Goal: Transaction & Acquisition: Book appointment/travel/reservation

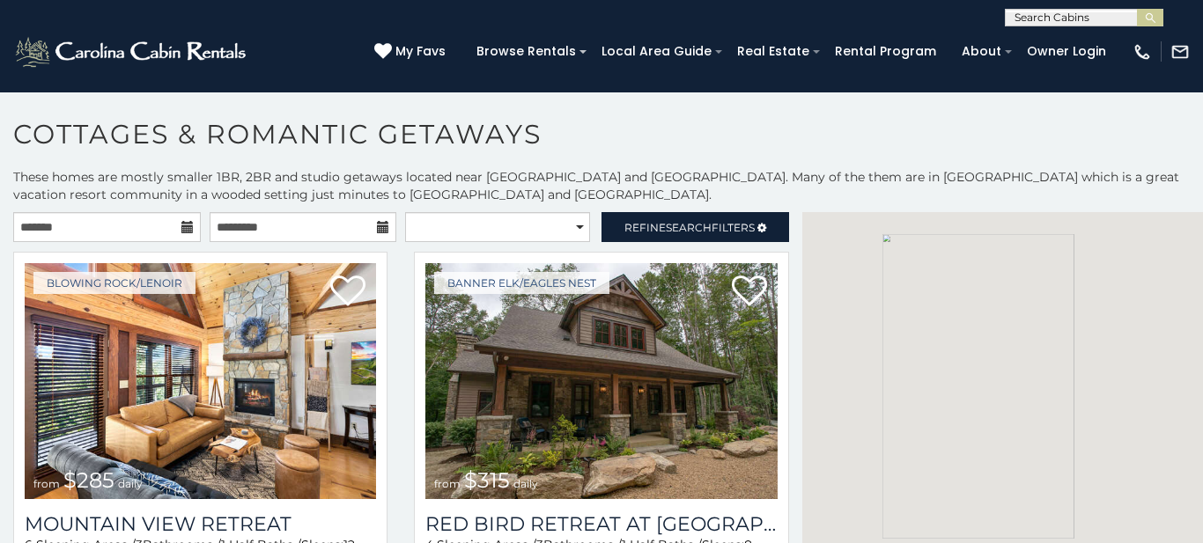
scroll to position [10, 0]
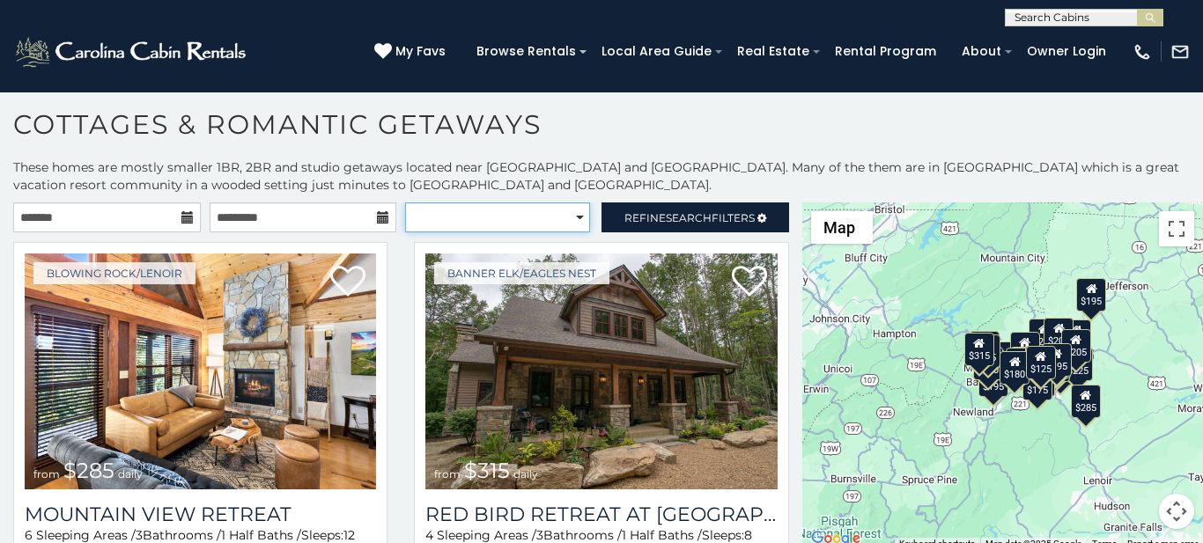
click at [570, 225] on select "**********" at bounding box center [497, 218] width 184 height 30
click at [600, 118] on h1 "Cottages & Romantic Getaways" at bounding box center [601, 133] width 1203 height 50
click at [678, 114] on h1 "Cottages & Romantic Getaways" at bounding box center [601, 133] width 1203 height 50
click at [786, 292] on div "Banner Elk/Eagles Nest from $315 daily Red Bird Retreat at Eagles Nest 4 Sleepi…" at bounding box center [601, 438] width 401 height 392
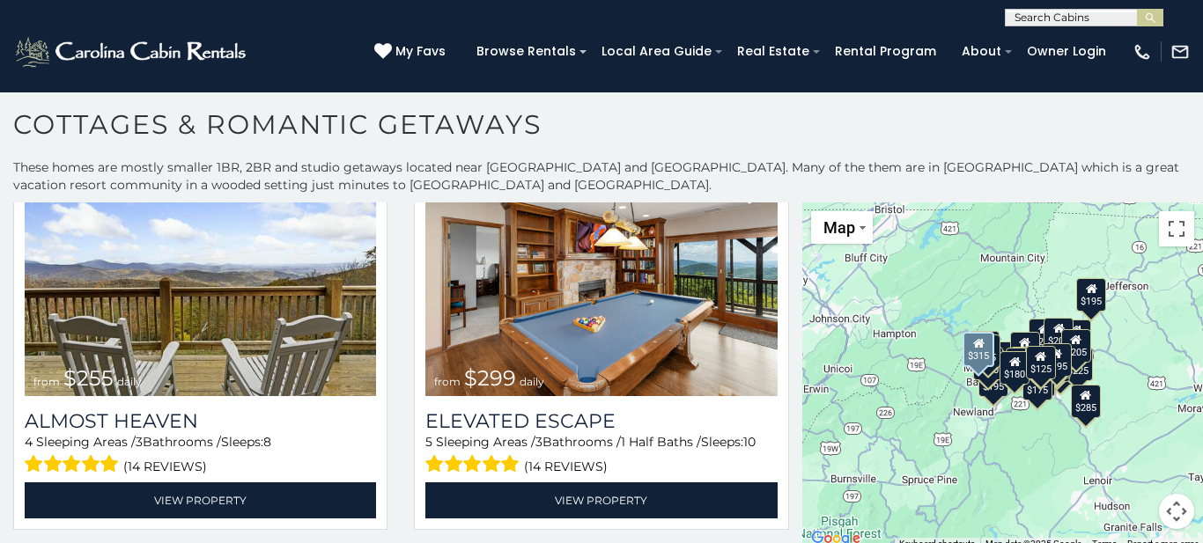
scroll to position [493, 0]
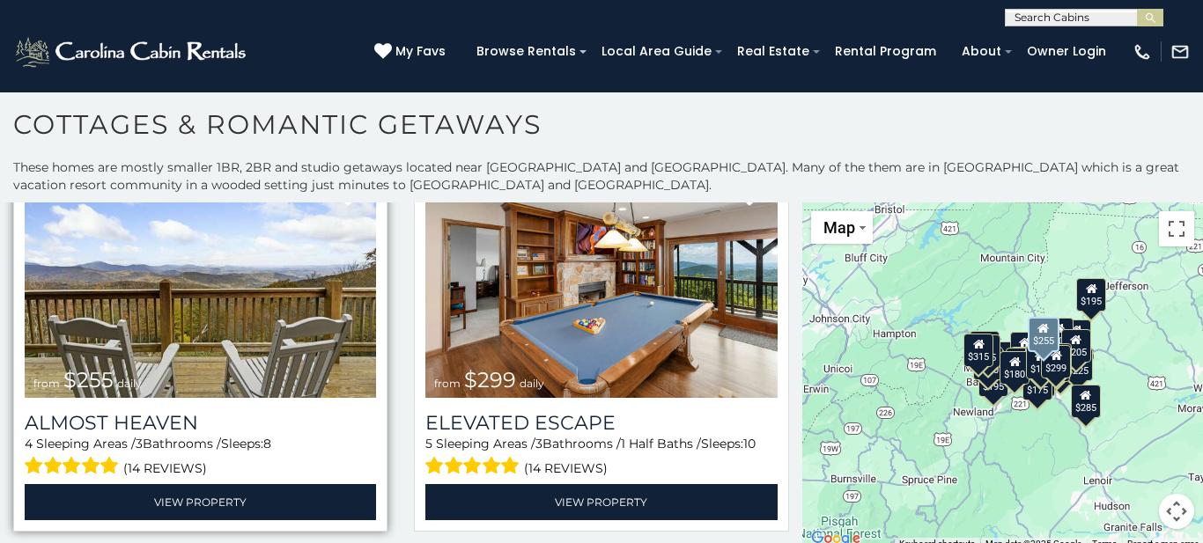
click at [115, 345] on img at bounding box center [200, 281] width 351 height 236
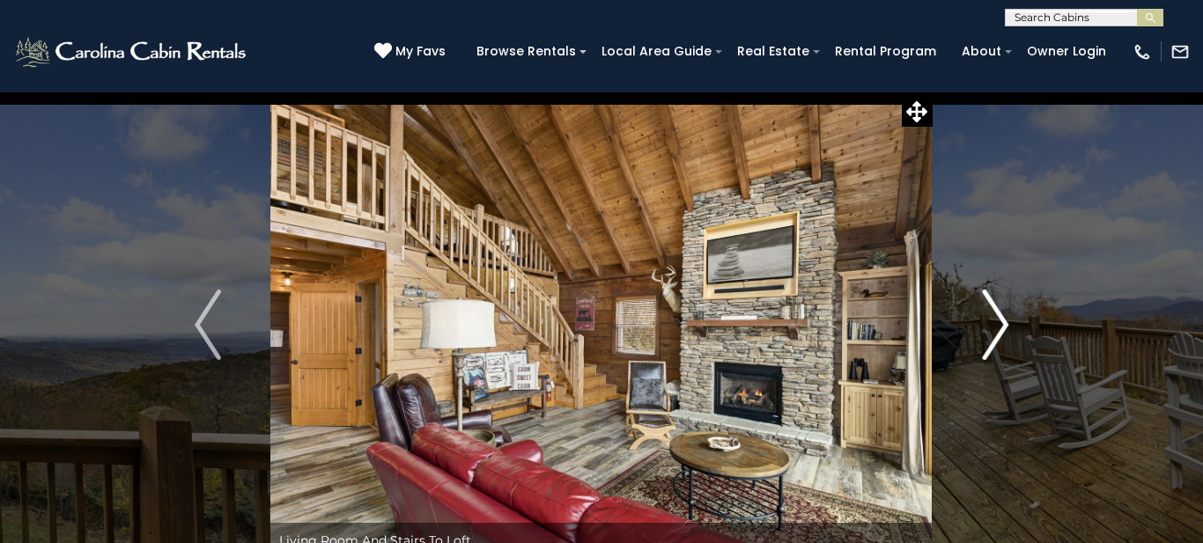
click at [1003, 319] on img "Next" at bounding box center [995, 325] width 26 height 70
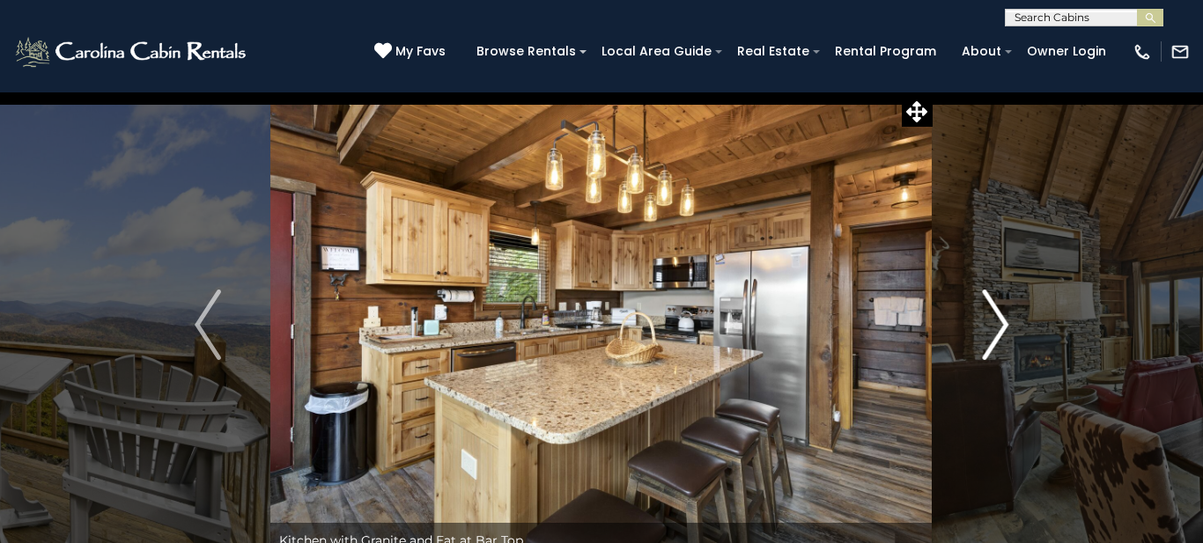
click at [1000, 320] on img "Next" at bounding box center [995, 325] width 26 height 70
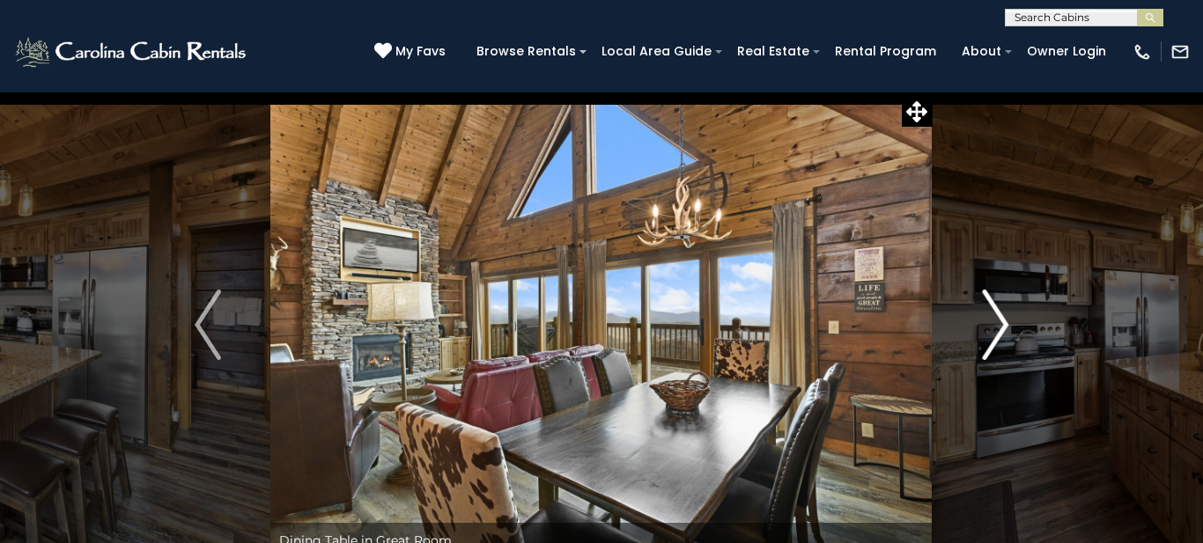
click at [1000, 320] on img "Next" at bounding box center [995, 325] width 26 height 70
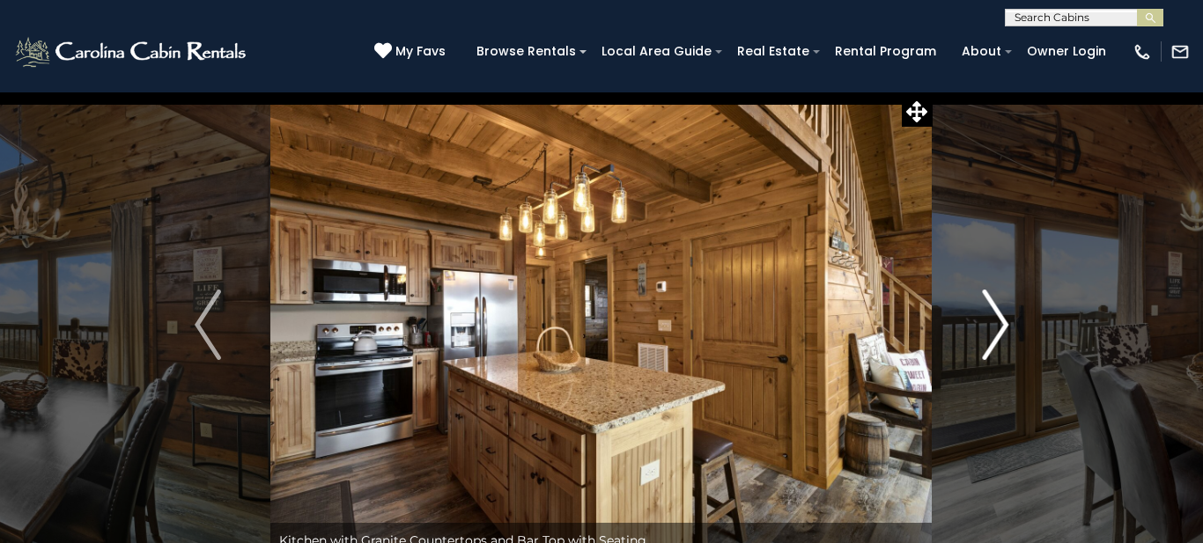
click at [1000, 320] on img "Next" at bounding box center [995, 325] width 26 height 70
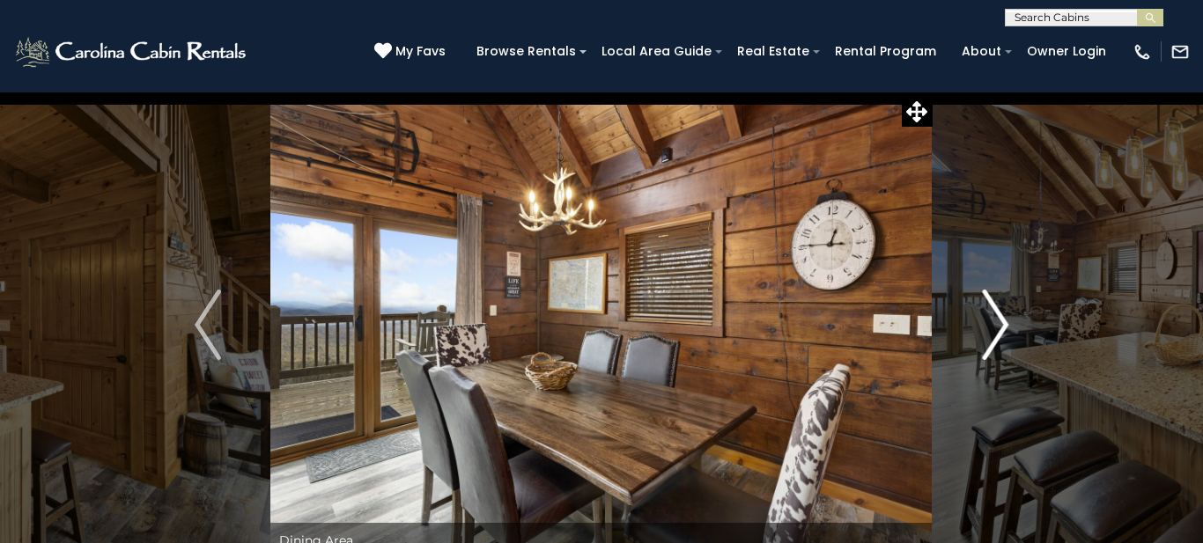
click at [1000, 320] on img "Next" at bounding box center [995, 325] width 26 height 70
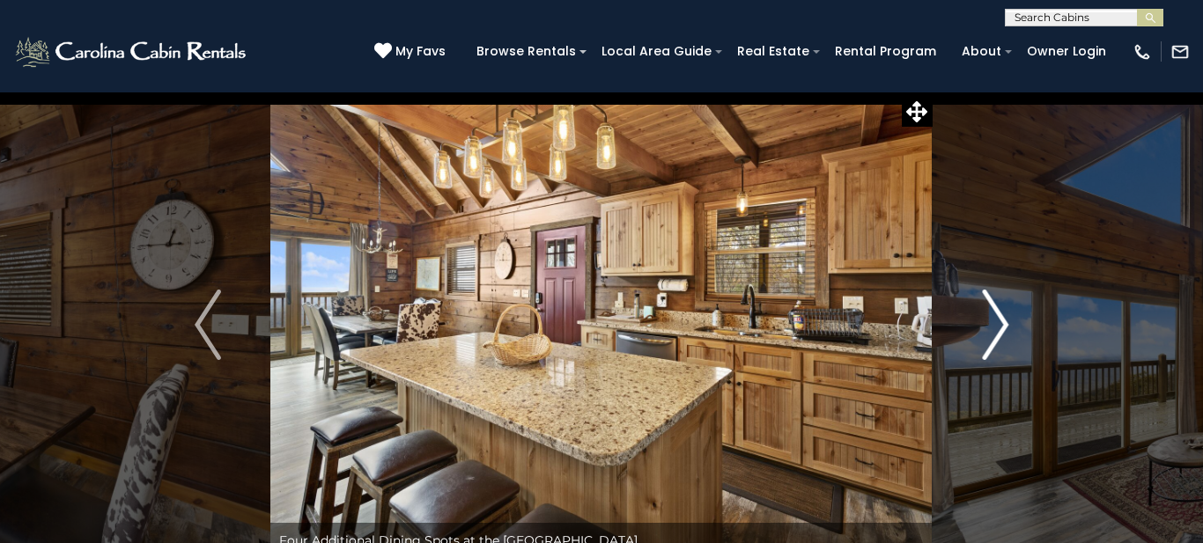
click at [1000, 320] on img "Next" at bounding box center [995, 325] width 26 height 70
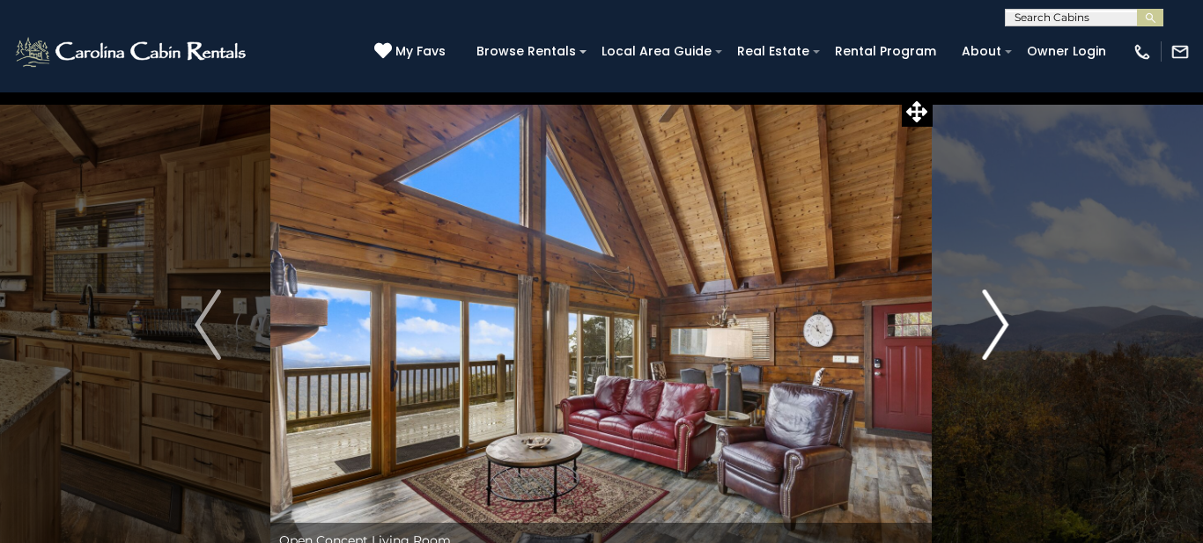
click at [1000, 320] on img "Next" at bounding box center [995, 325] width 26 height 70
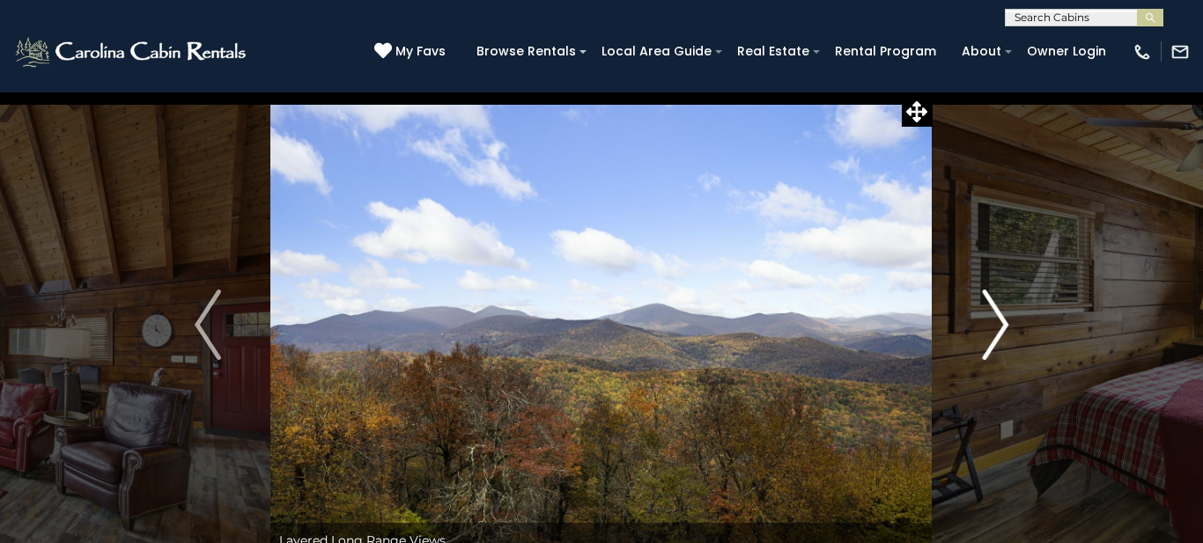
click at [1000, 320] on img "Next" at bounding box center [995, 325] width 26 height 70
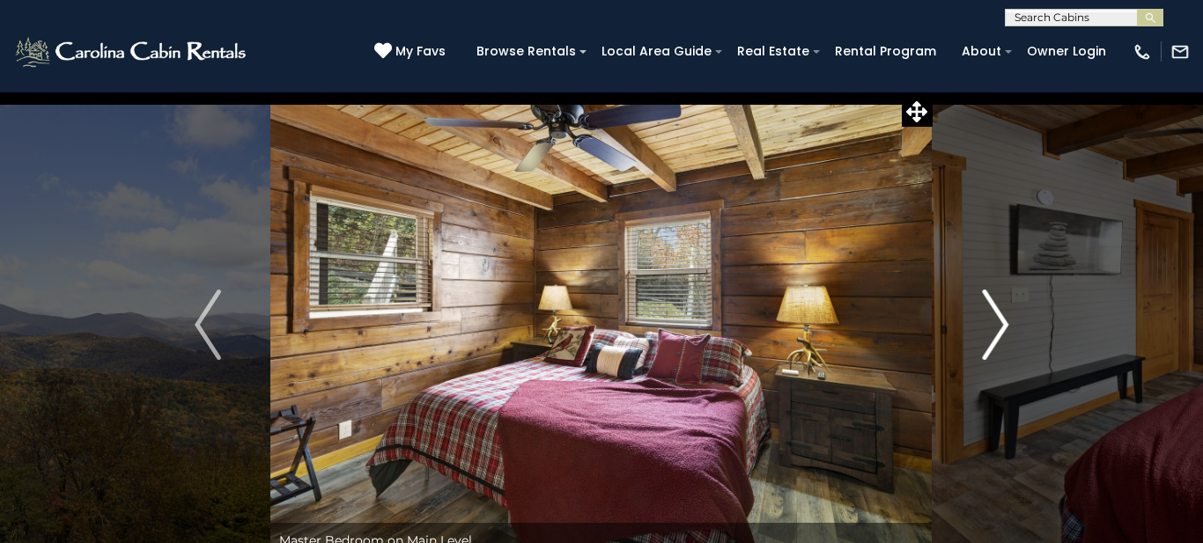
click at [1000, 320] on img "Next" at bounding box center [995, 325] width 26 height 70
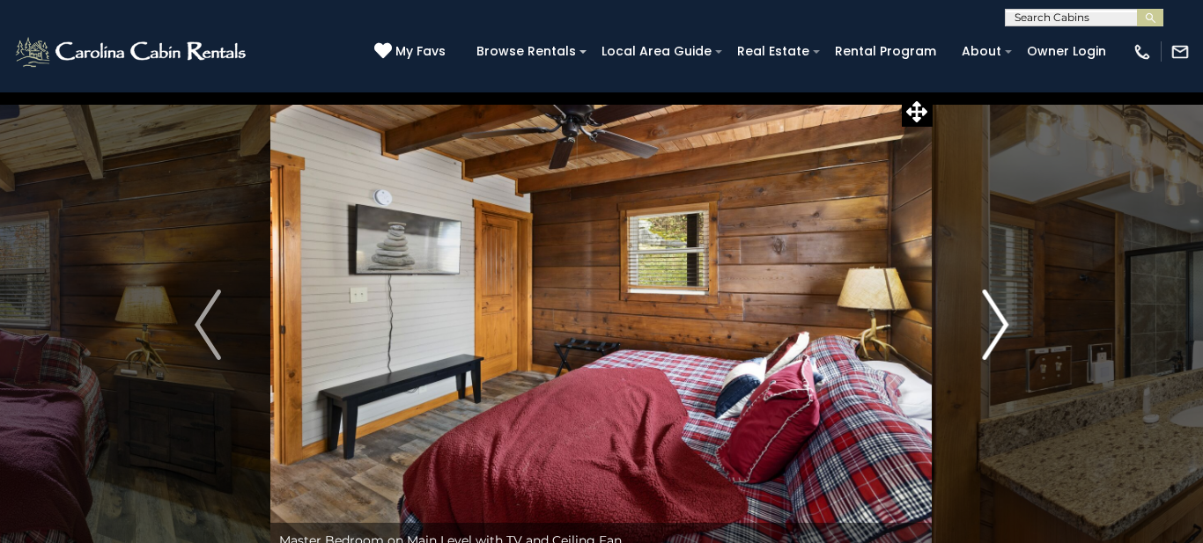
click at [1000, 320] on img "Next" at bounding box center [995, 325] width 26 height 70
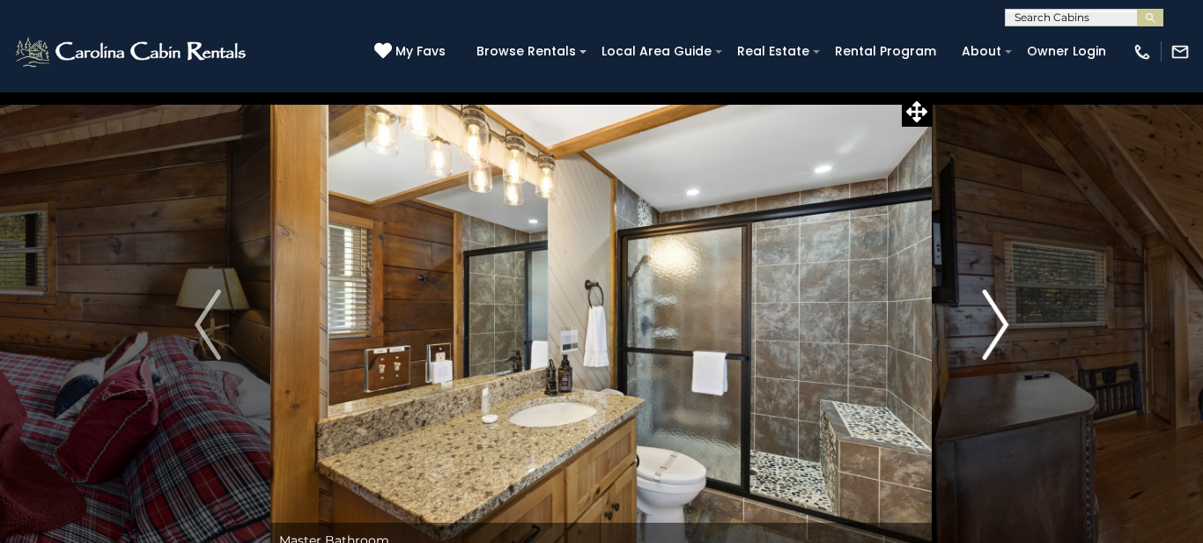
click at [1000, 320] on img "Next" at bounding box center [995, 325] width 26 height 70
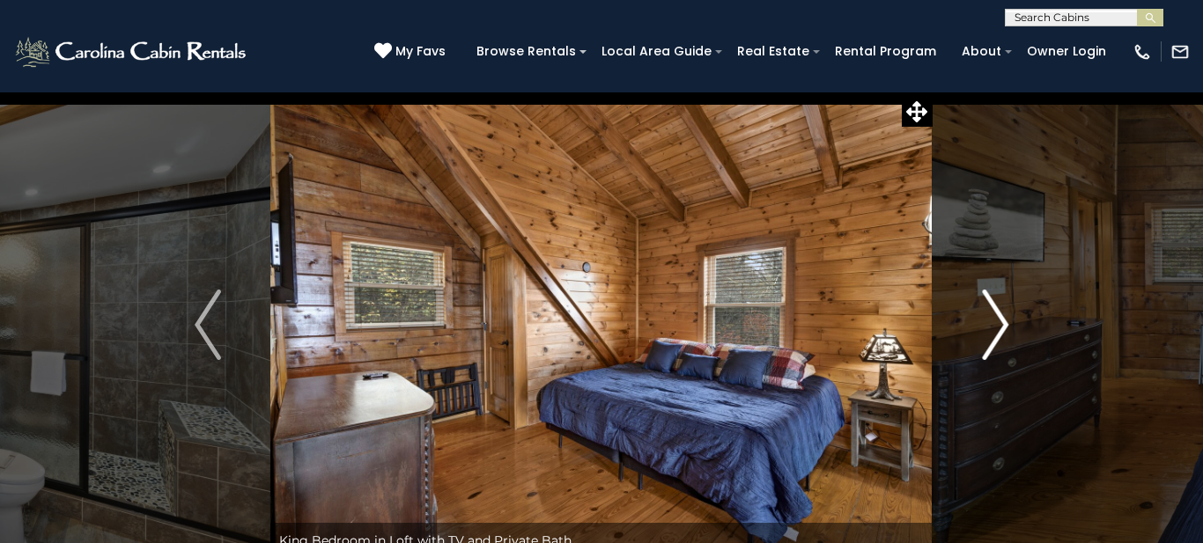
click at [1000, 320] on img "Next" at bounding box center [995, 325] width 26 height 70
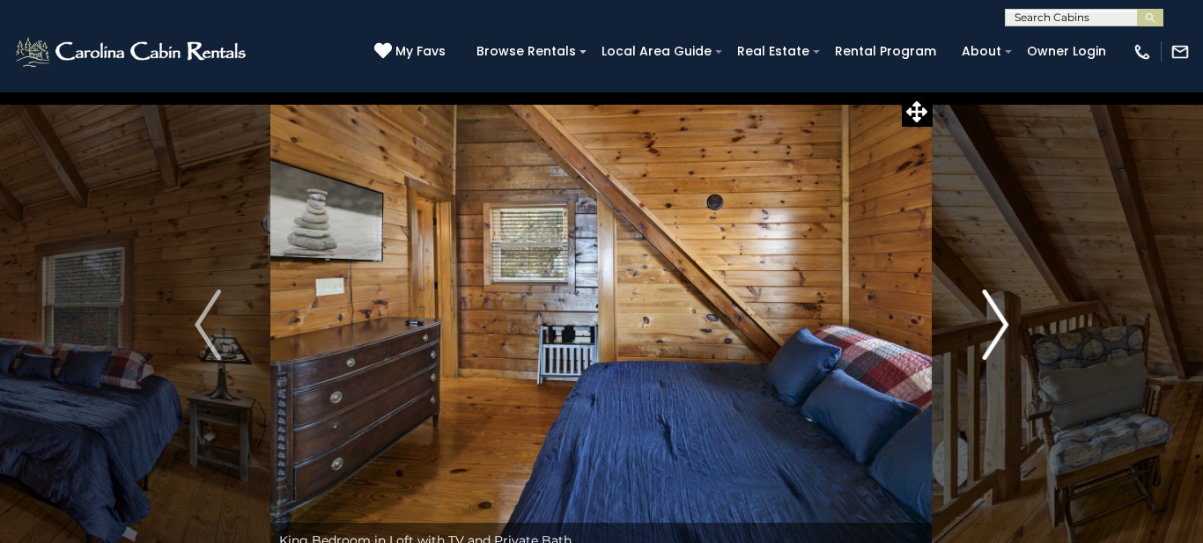
click at [1000, 320] on img "Next" at bounding box center [995, 325] width 26 height 70
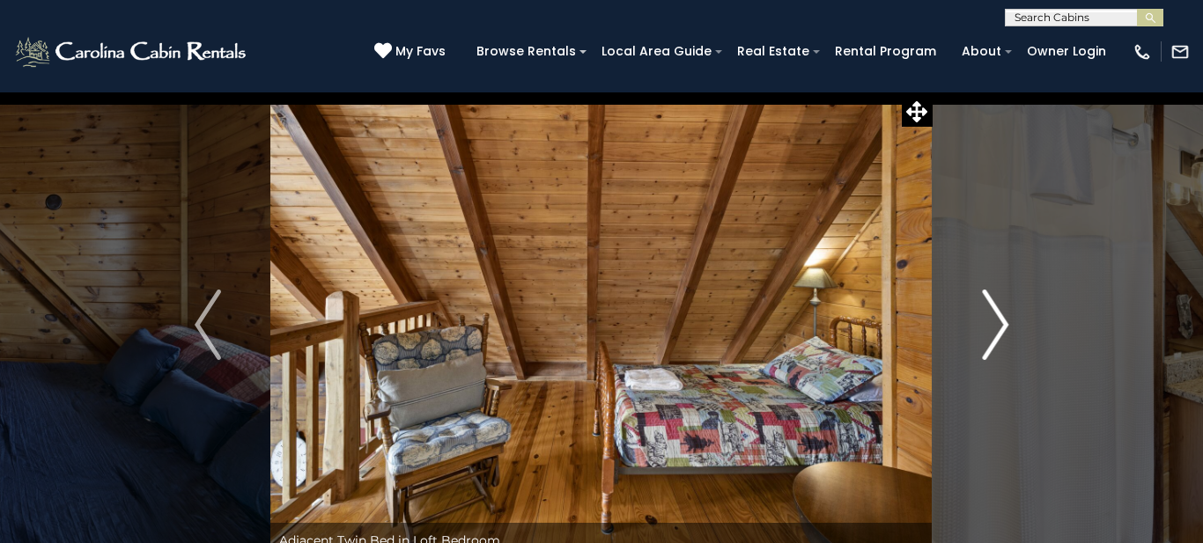
click at [1000, 320] on img "Next" at bounding box center [995, 325] width 26 height 70
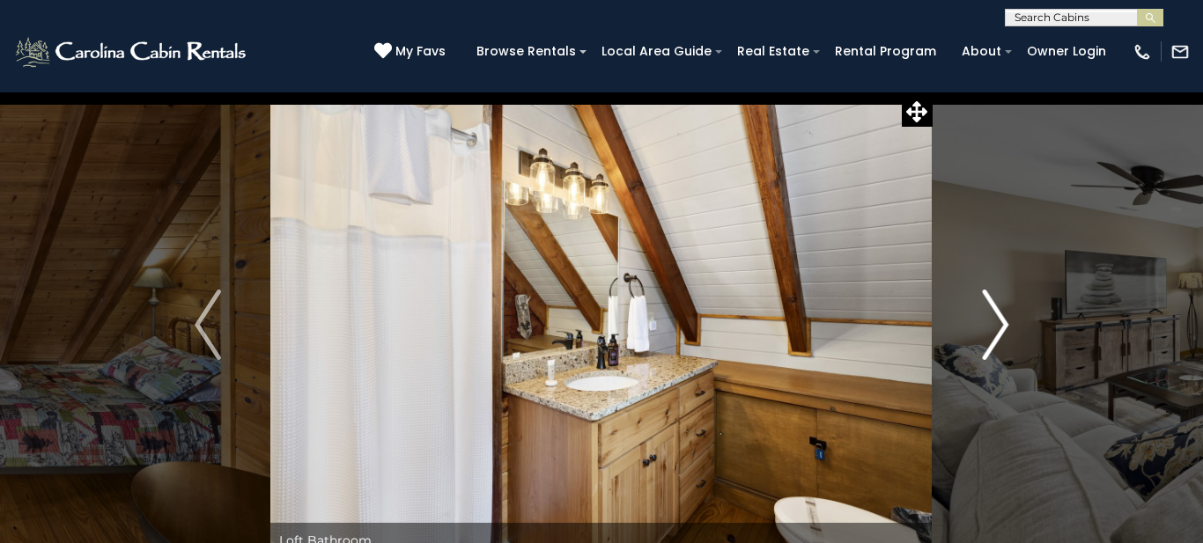
click at [1000, 320] on img "Next" at bounding box center [995, 325] width 26 height 70
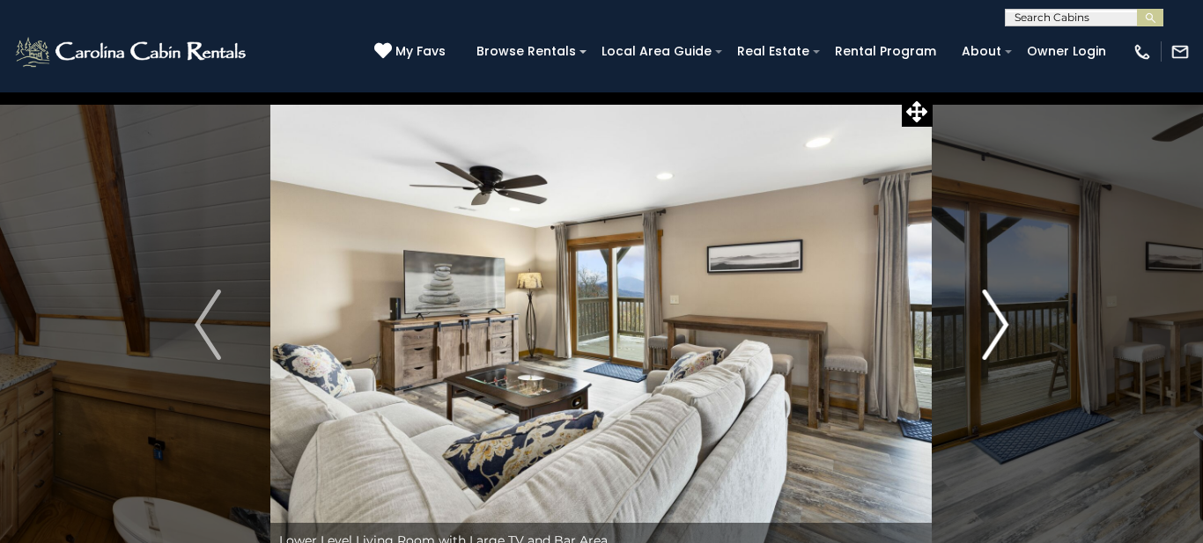
click at [1000, 320] on img "Next" at bounding box center [995, 325] width 26 height 70
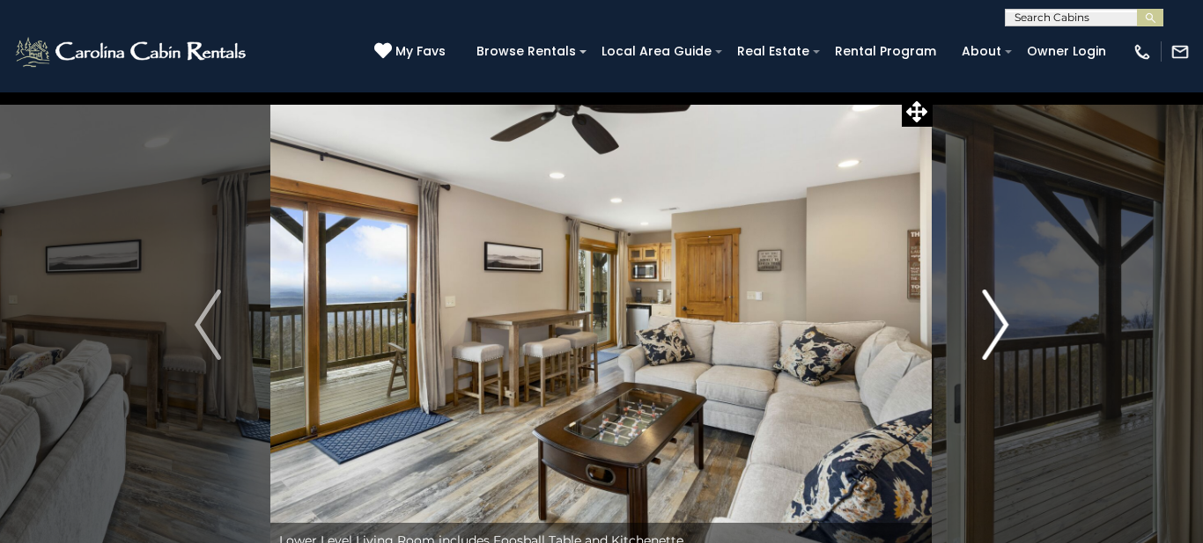
click at [1000, 320] on img "Next" at bounding box center [995, 325] width 26 height 70
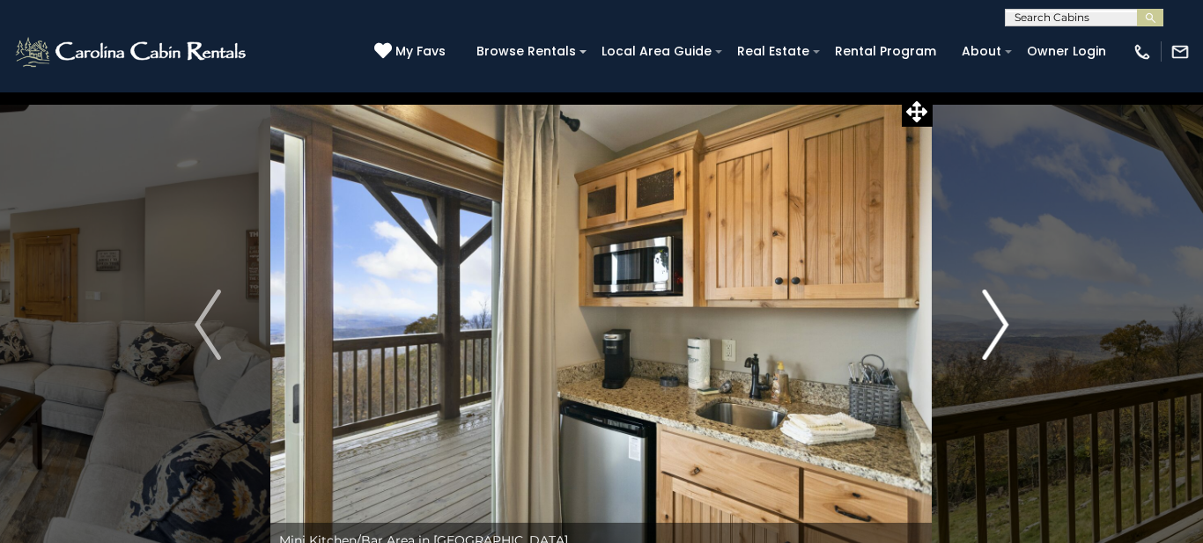
click at [1000, 320] on img "Next" at bounding box center [995, 325] width 26 height 70
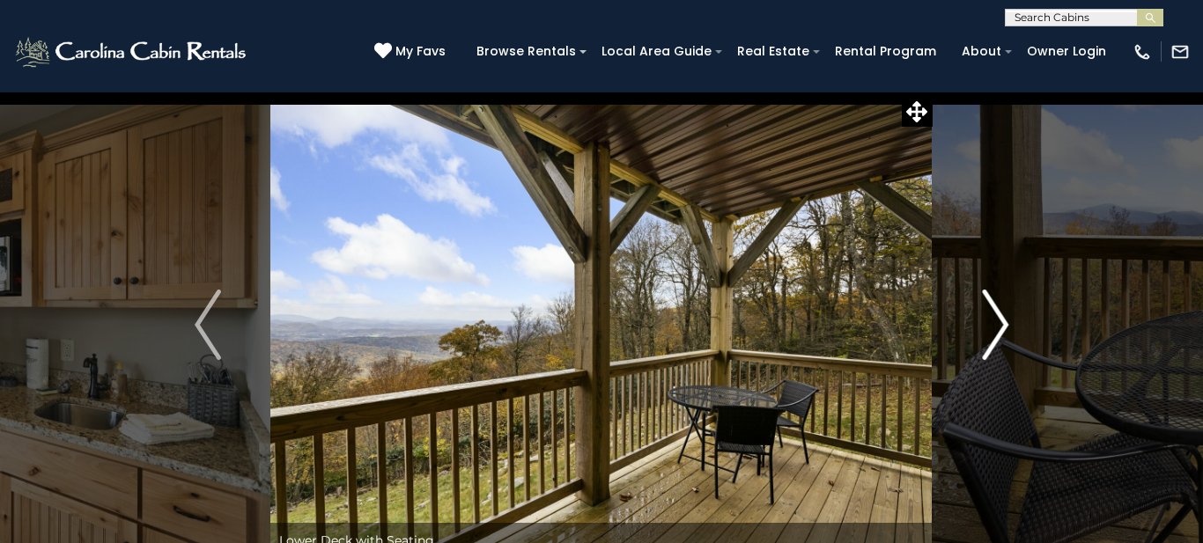
click at [1000, 320] on img "Next" at bounding box center [995, 325] width 26 height 70
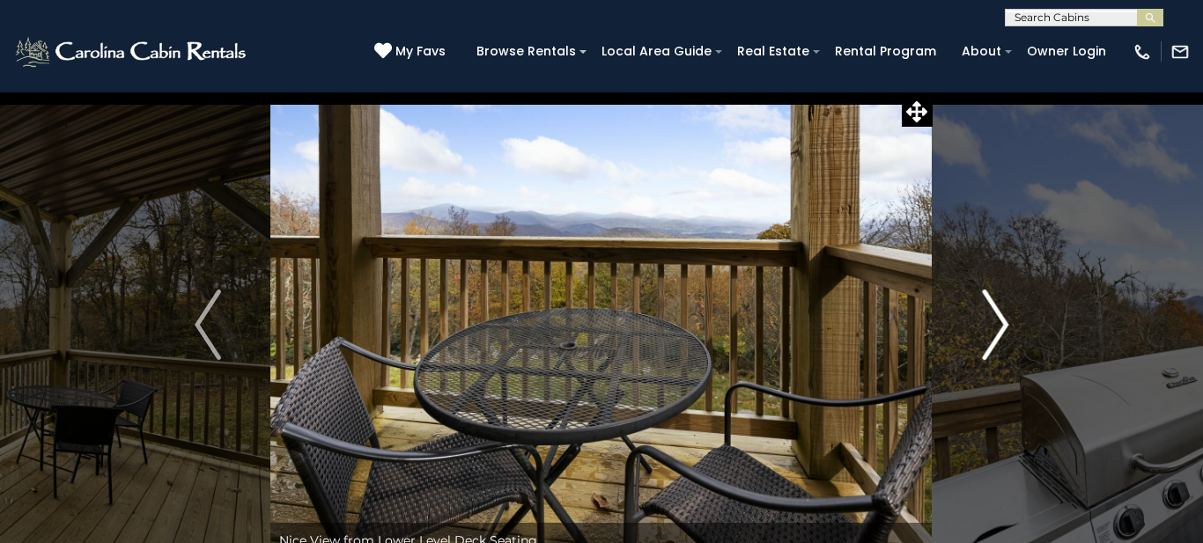
click at [1000, 320] on img "Next" at bounding box center [995, 325] width 26 height 70
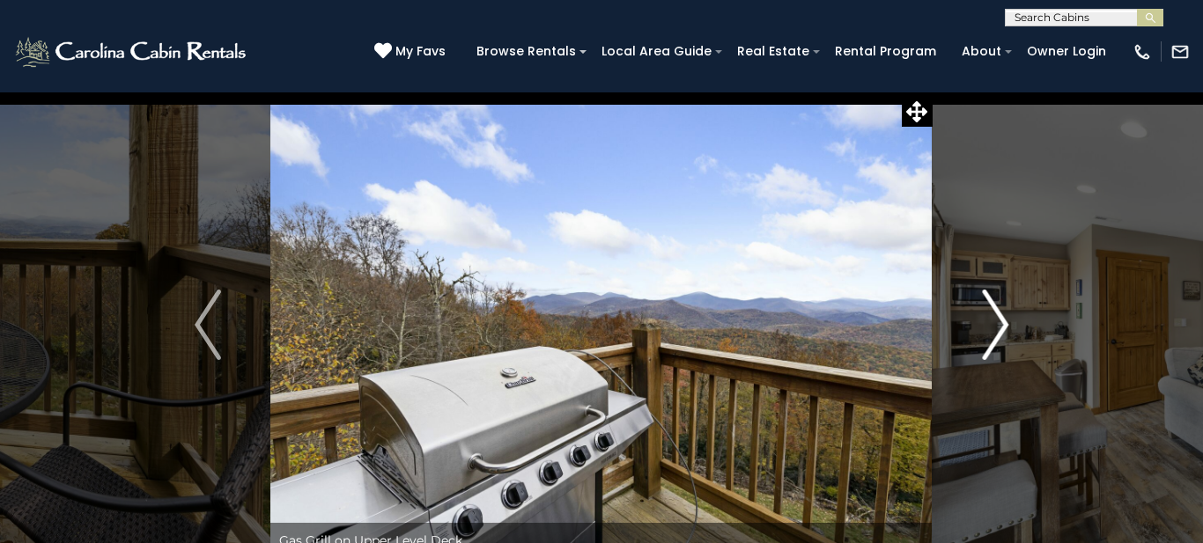
click at [1000, 320] on img "Next" at bounding box center [995, 325] width 26 height 70
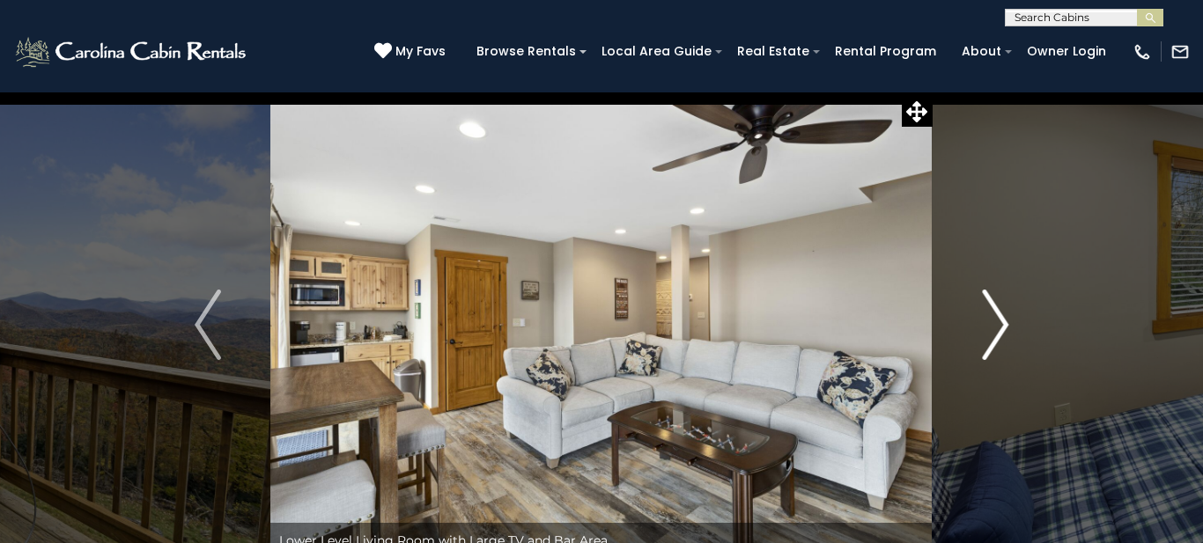
click at [1000, 320] on img "Next" at bounding box center [995, 325] width 26 height 70
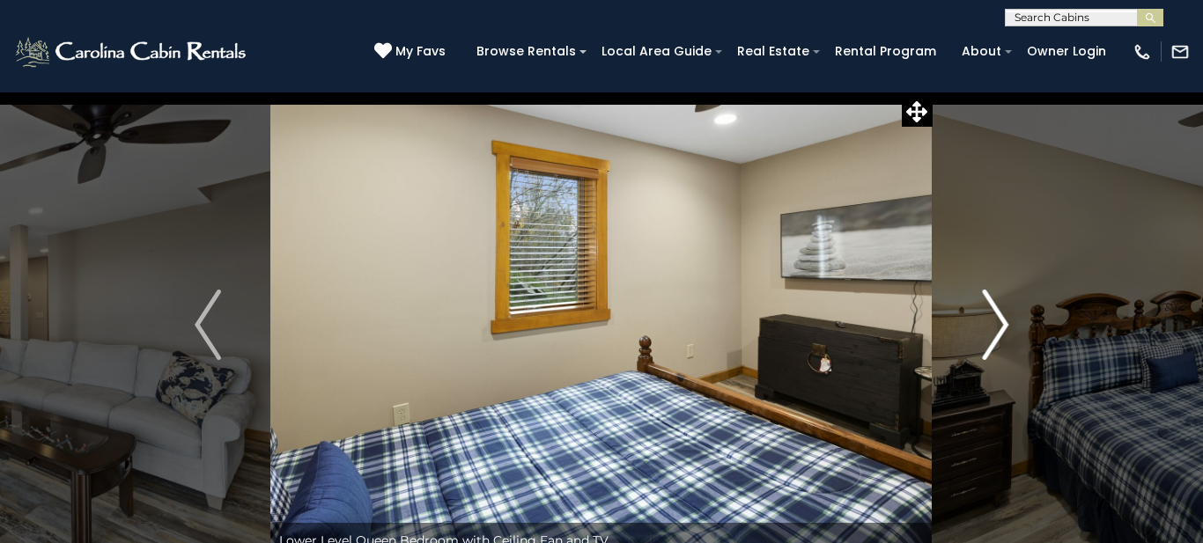
click at [1000, 320] on img "Next" at bounding box center [995, 325] width 26 height 70
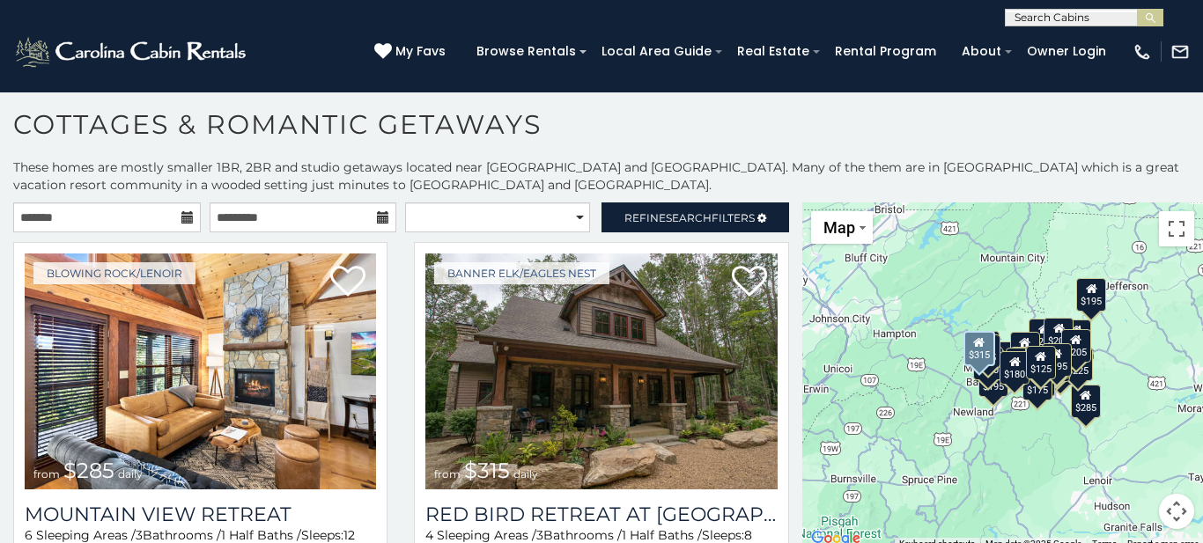
scroll to position [10, 0]
click at [790, 299] on div "Banner Elk/Eagles Nest from $315 daily Red Bird Retreat at Eagles Nest 4 Sleepi…" at bounding box center [601, 438] width 401 height 392
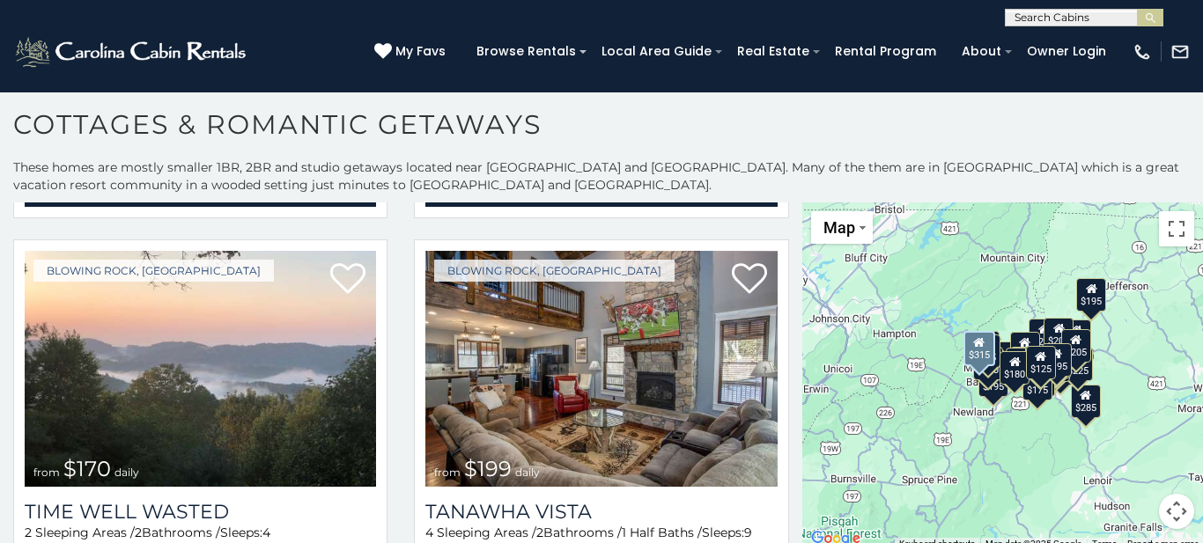
scroll to position [810, 0]
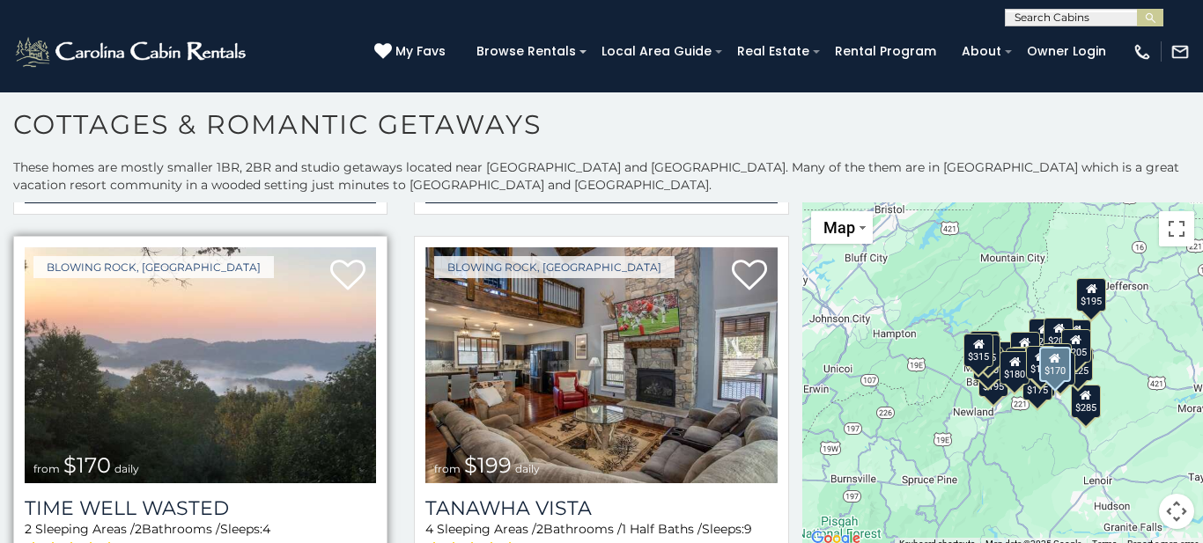
click at [239, 369] on img at bounding box center [200, 365] width 351 height 236
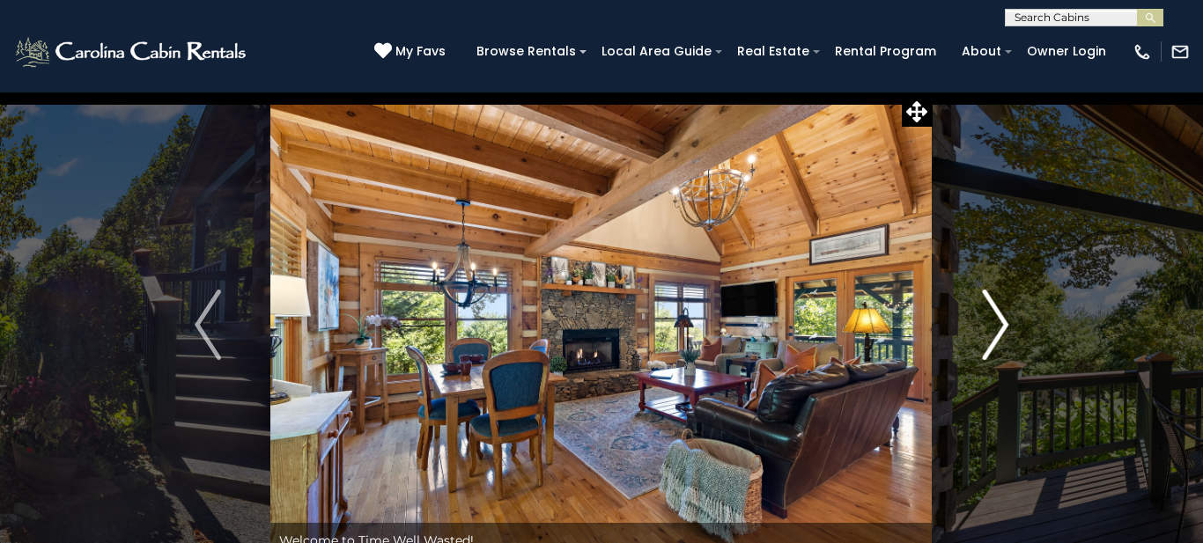
click at [998, 327] on img "Next" at bounding box center [995, 325] width 26 height 70
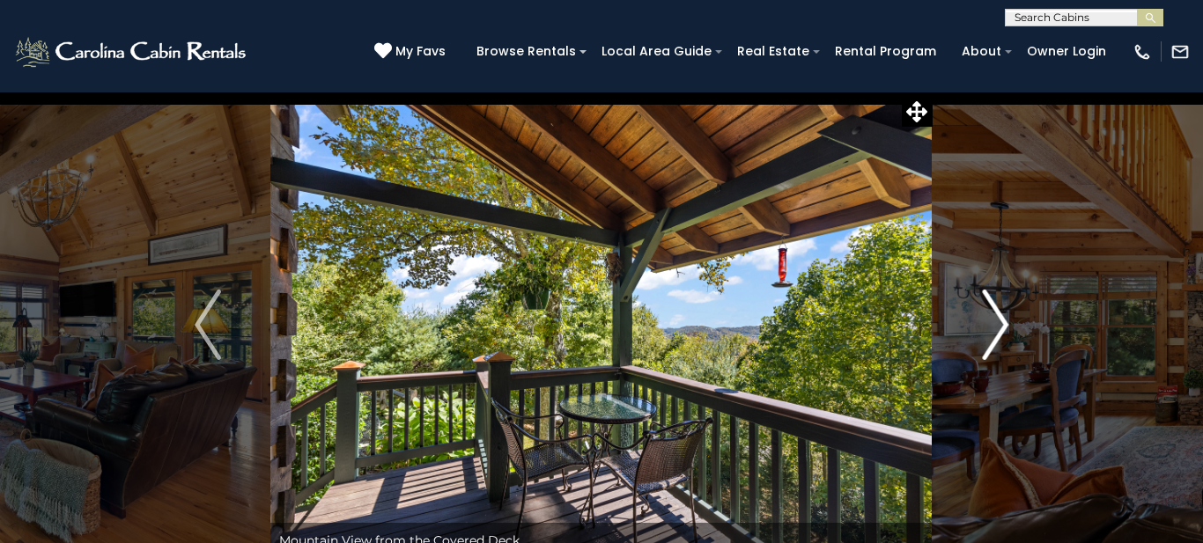
click at [998, 327] on img "Next" at bounding box center [995, 325] width 26 height 70
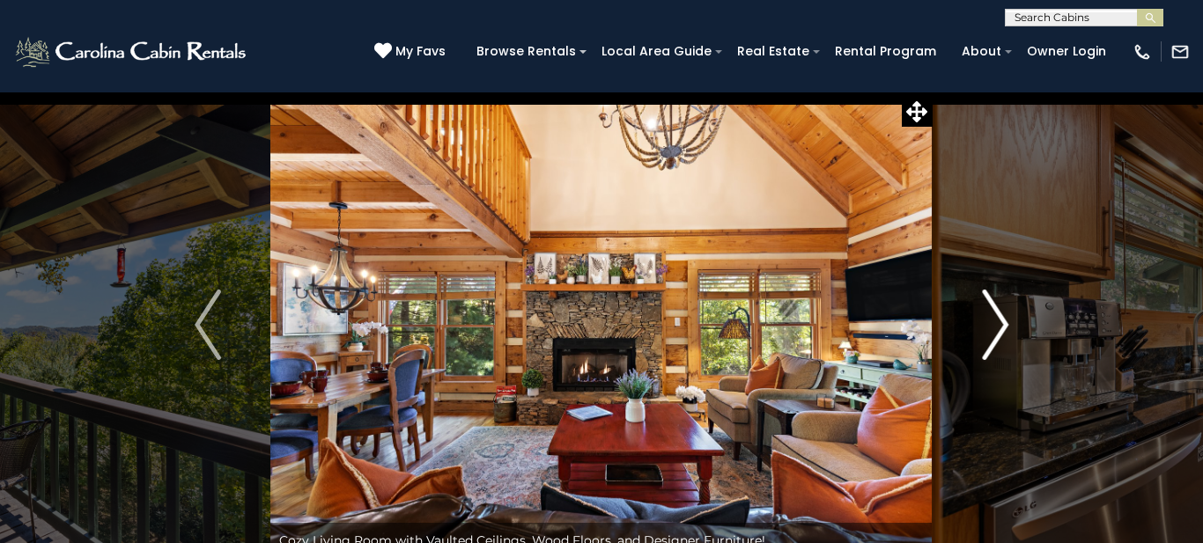
click at [998, 327] on img "Next" at bounding box center [995, 325] width 26 height 70
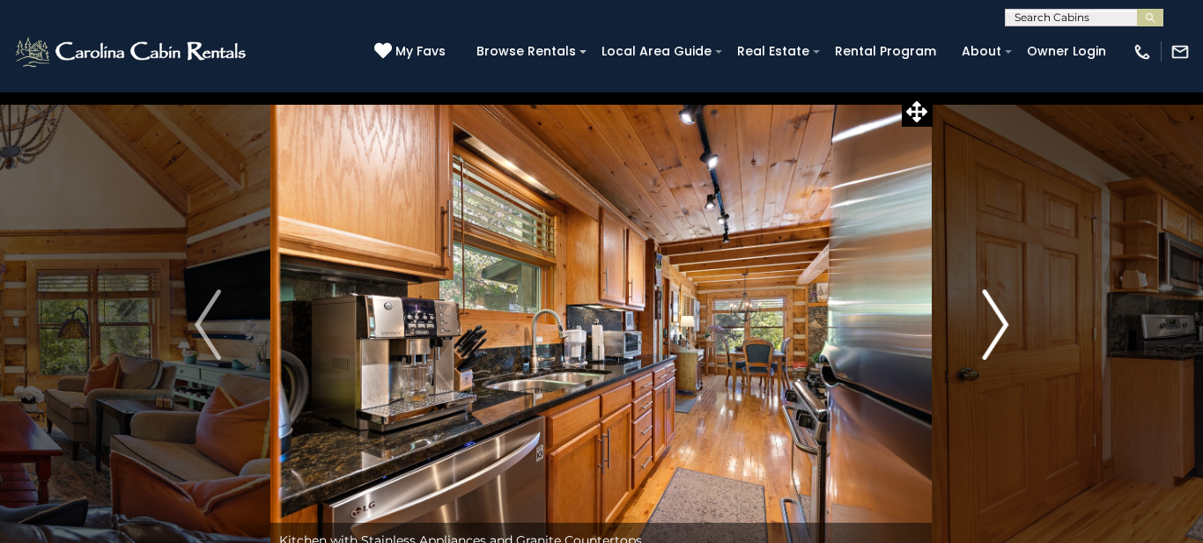
click at [998, 327] on img "Next" at bounding box center [995, 325] width 26 height 70
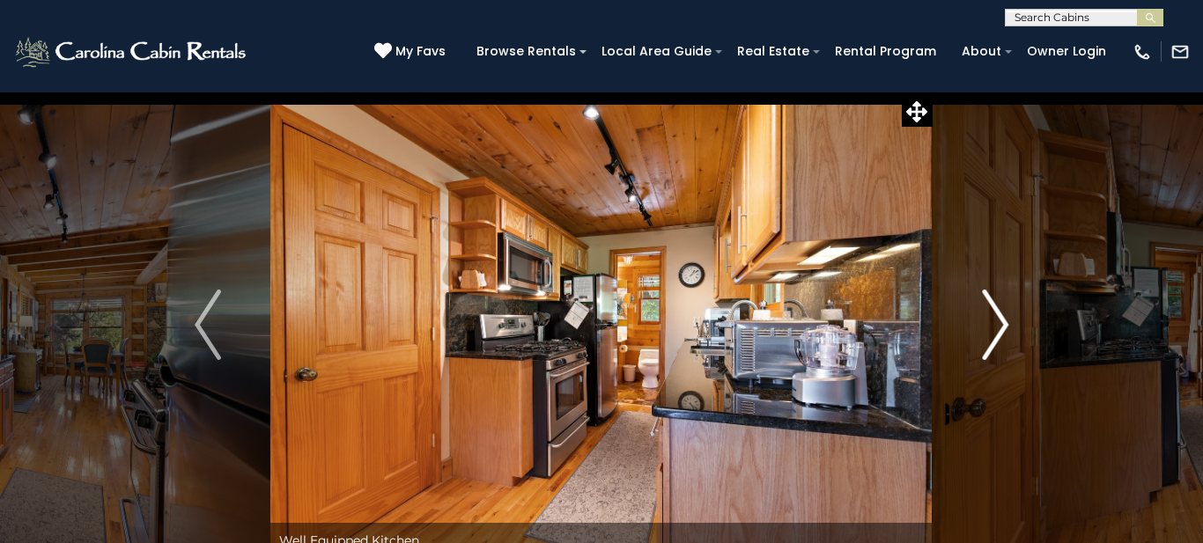
click at [998, 327] on img "Next" at bounding box center [995, 325] width 26 height 70
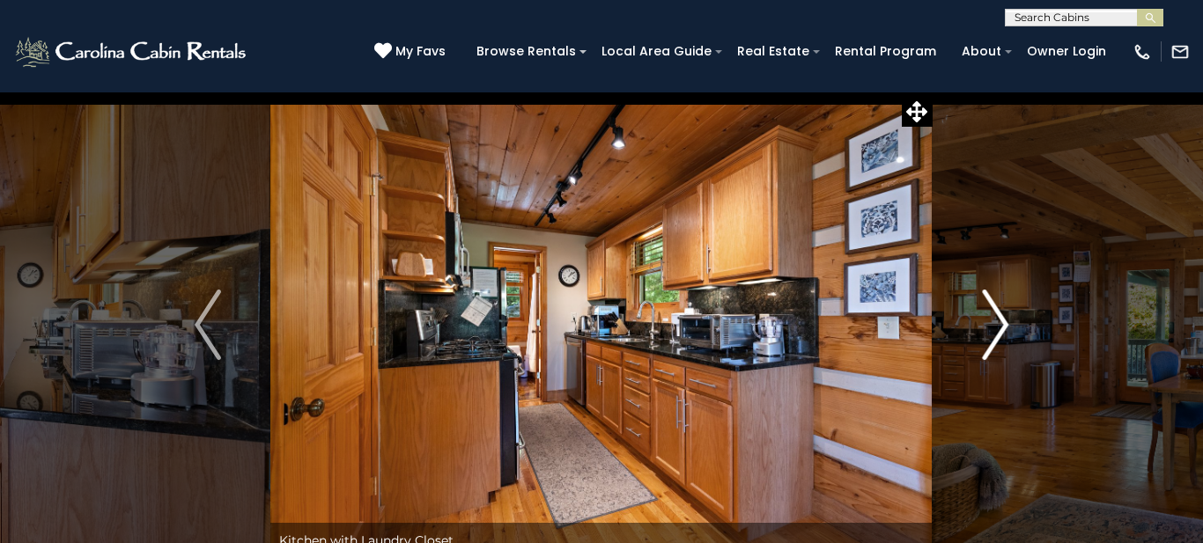
click at [998, 327] on img "Next" at bounding box center [995, 325] width 26 height 70
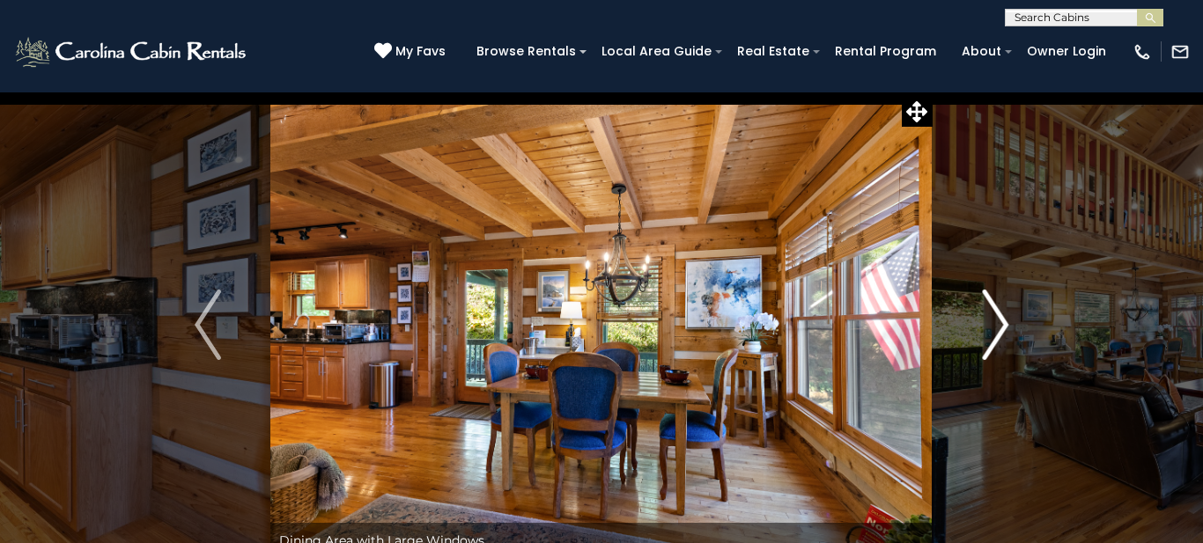
click at [998, 327] on img "Next" at bounding box center [995, 325] width 26 height 70
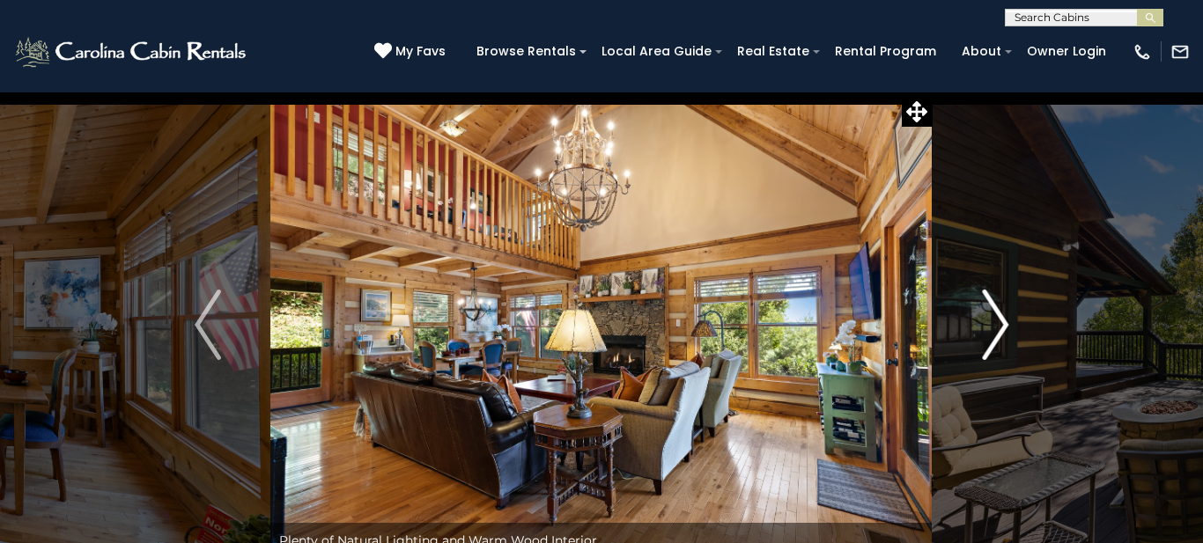
click at [998, 327] on img "Next" at bounding box center [995, 325] width 26 height 70
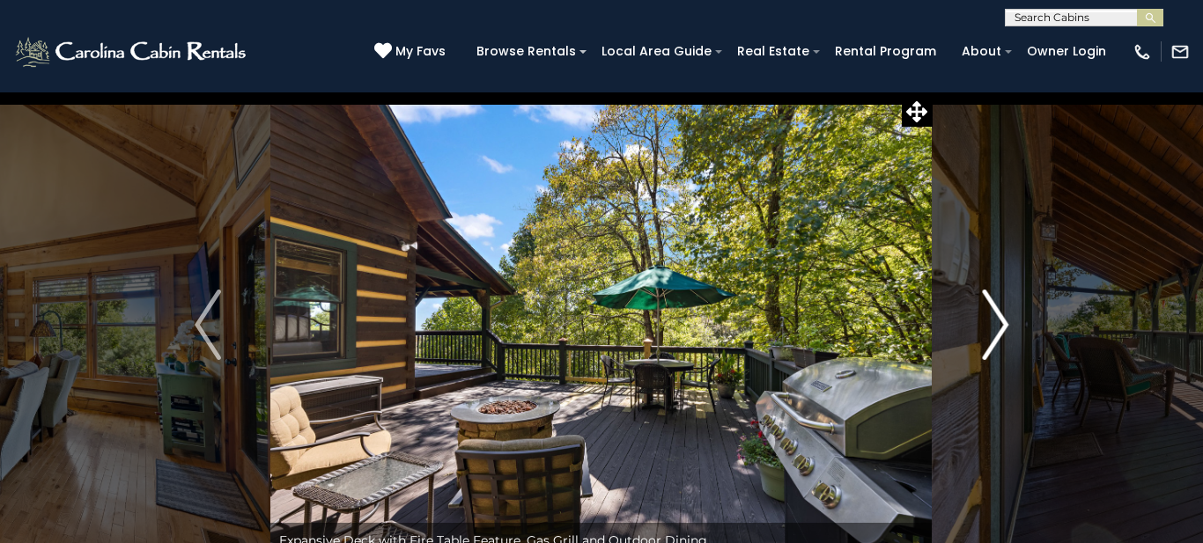
click at [998, 327] on img "Next" at bounding box center [995, 325] width 26 height 70
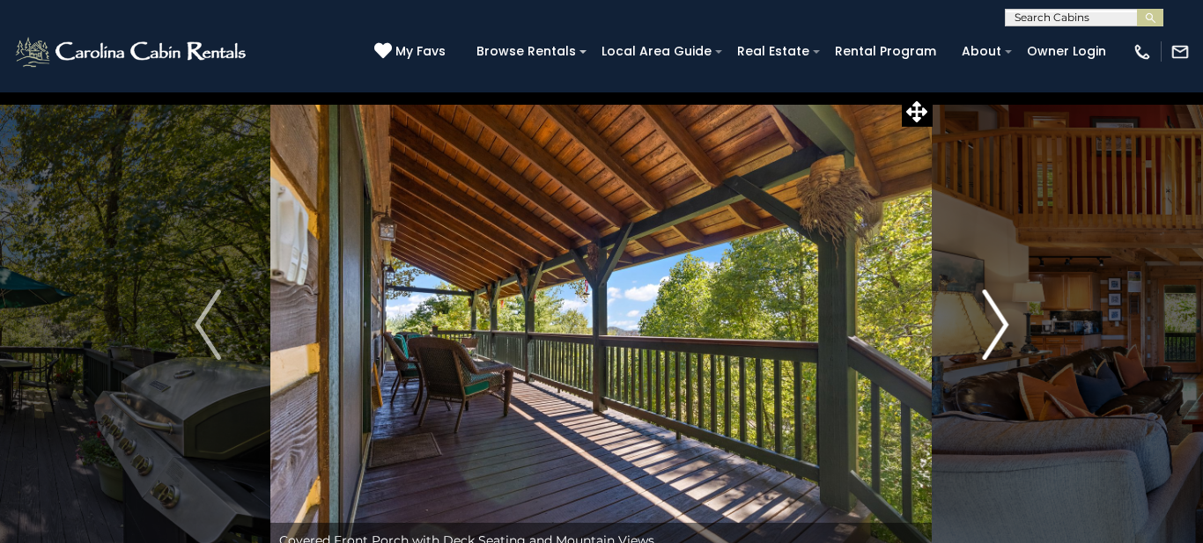
click at [998, 327] on img "Next" at bounding box center [995, 325] width 26 height 70
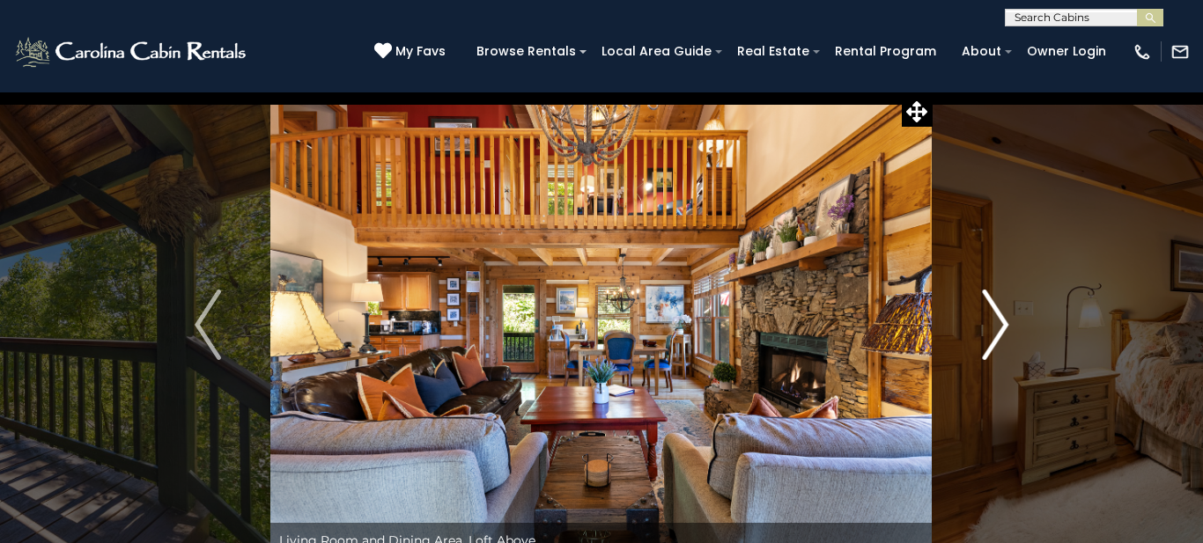
click at [998, 327] on img "Next" at bounding box center [995, 325] width 26 height 70
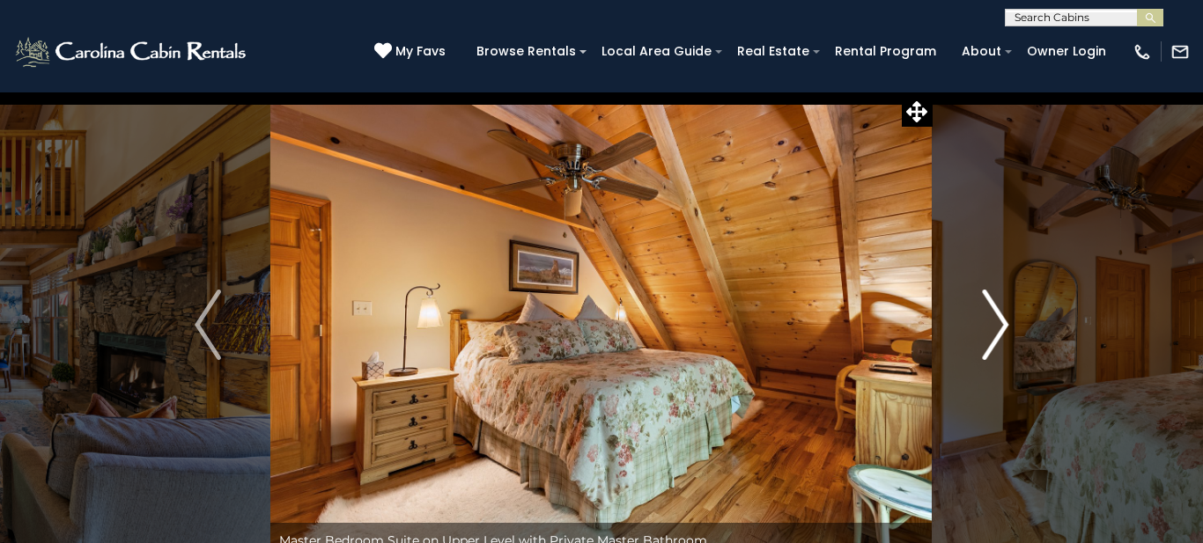
click at [998, 327] on img "Next" at bounding box center [995, 325] width 26 height 70
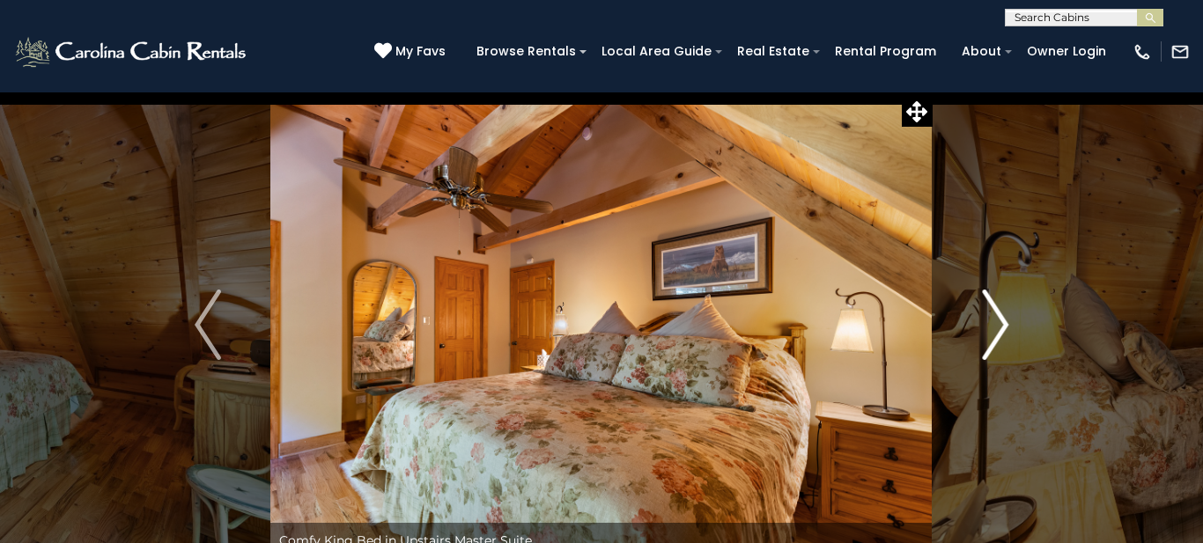
click at [998, 327] on img "Next" at bounding box center [995, 325] width 26 height 70
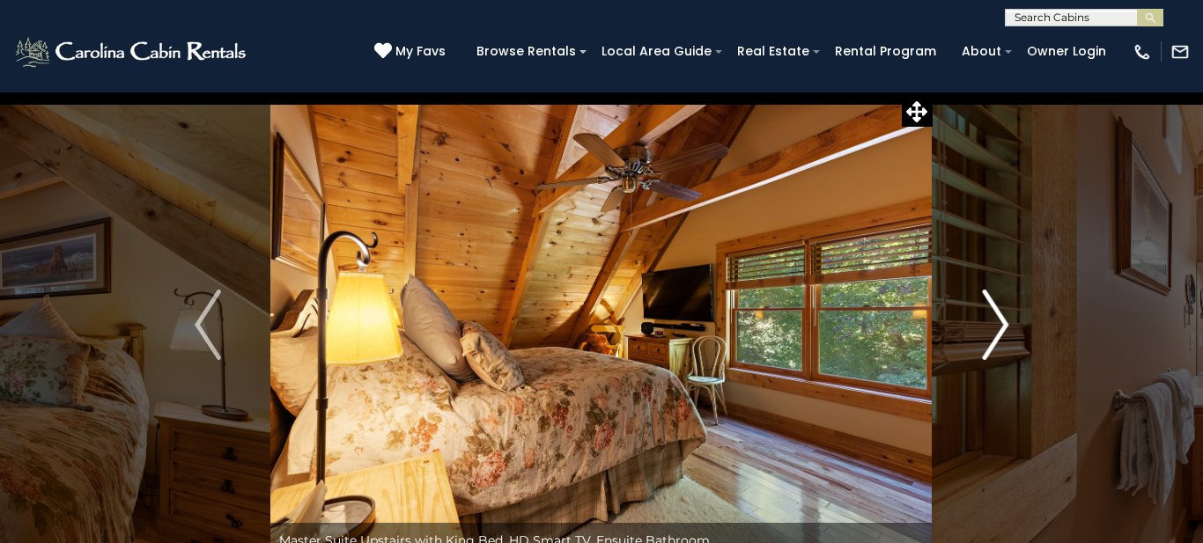
click at [998, 327] on img "Next" at bounding box center [995, 325] width 26 height 70
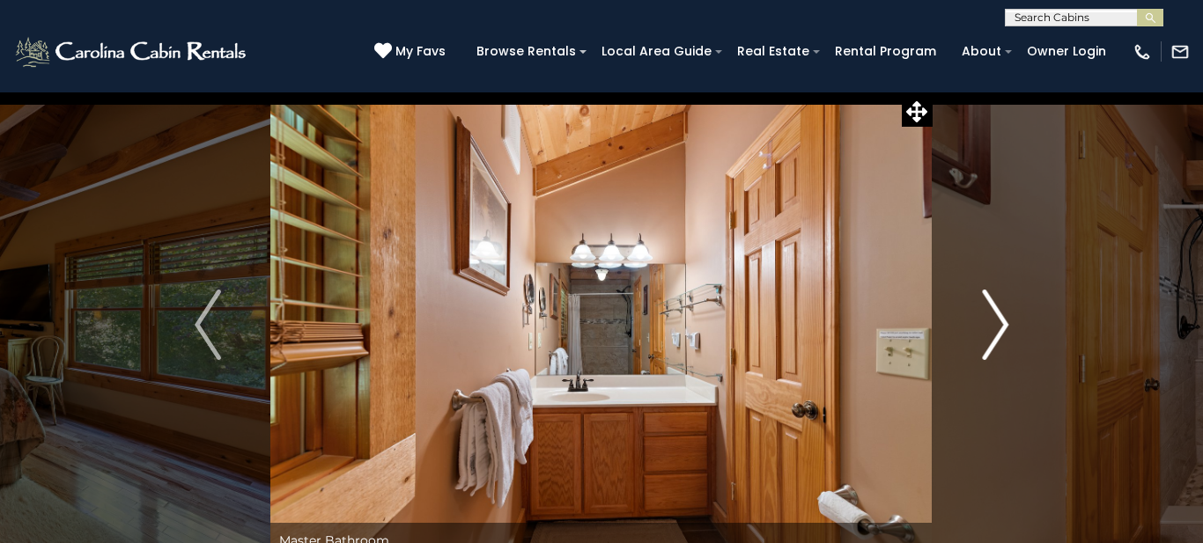
click at [998, 327] on img "Next" at bounding box center [995, 325] width 26 height 70
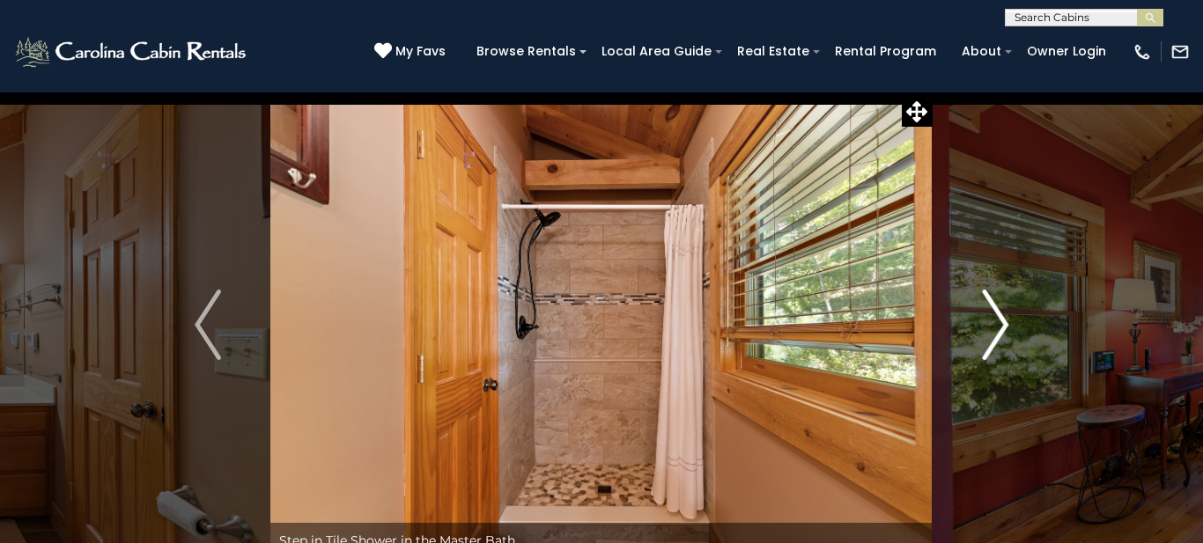
click at [998, 327] on img "Next" at bounding box center [995, 325] width 26 height 70
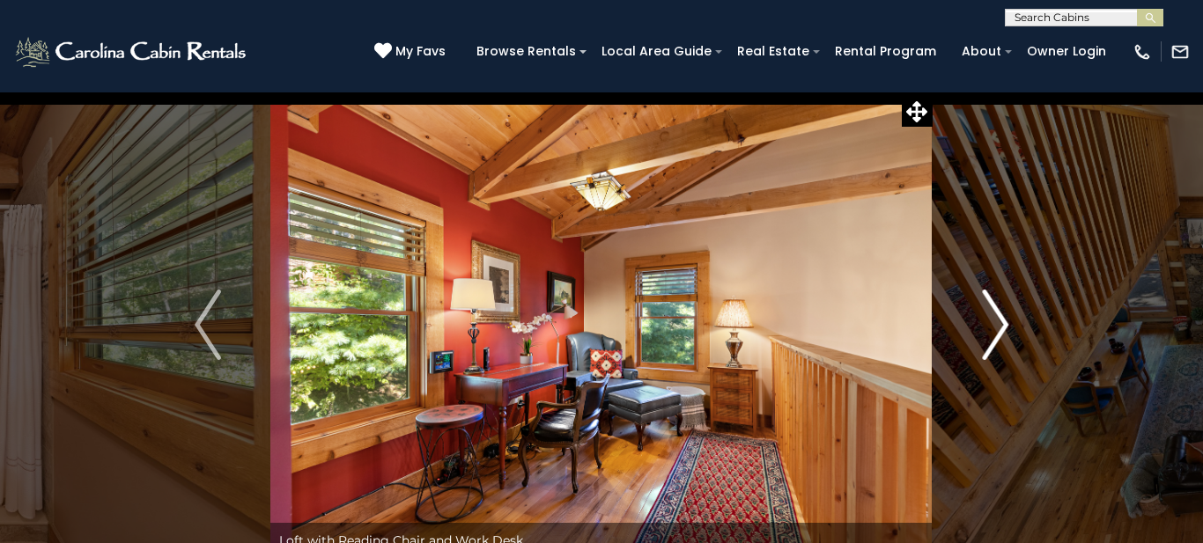
click at [998, 327] on img "Next" at bounding box center [995, 325] width 26 height 70
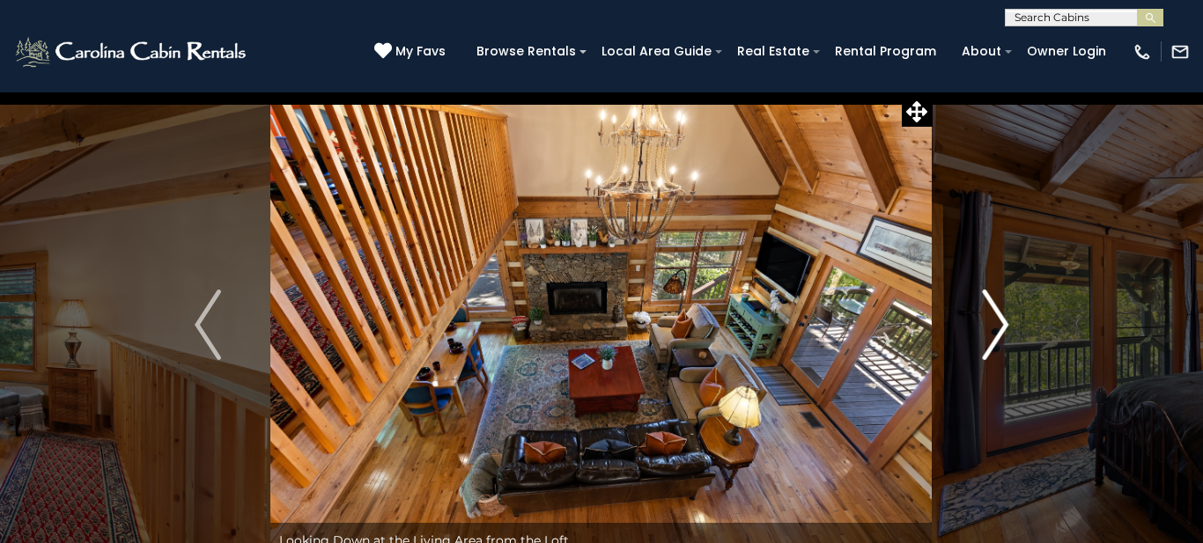
click at [998, 327] on img "Next" at bounding box center [995, 325] width 26 height 70
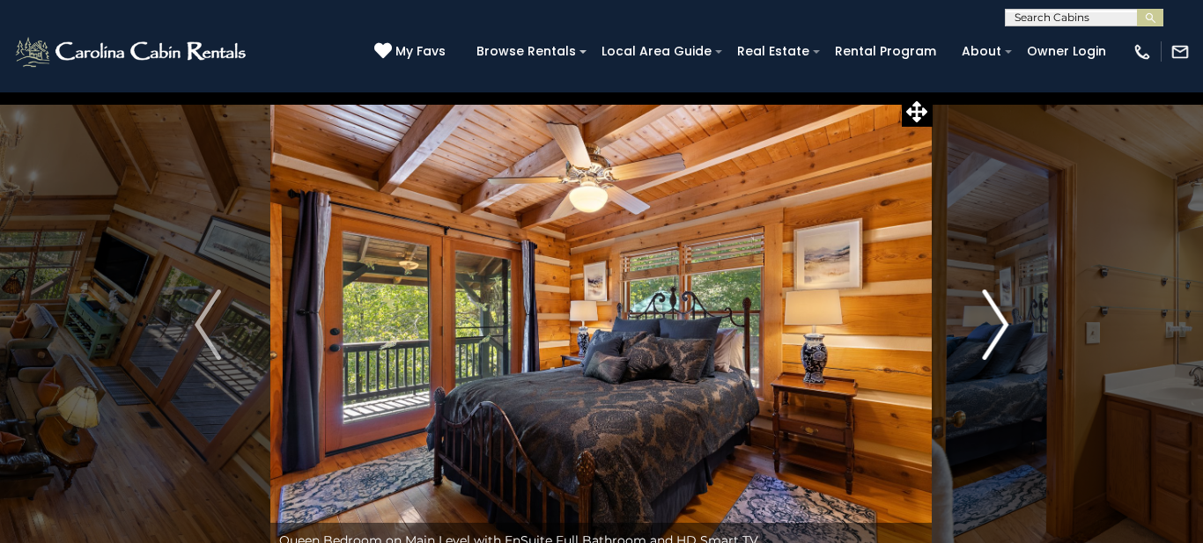
click at [998, 327] on img "Next" at bounding box center [995, 325] width 26 height 70
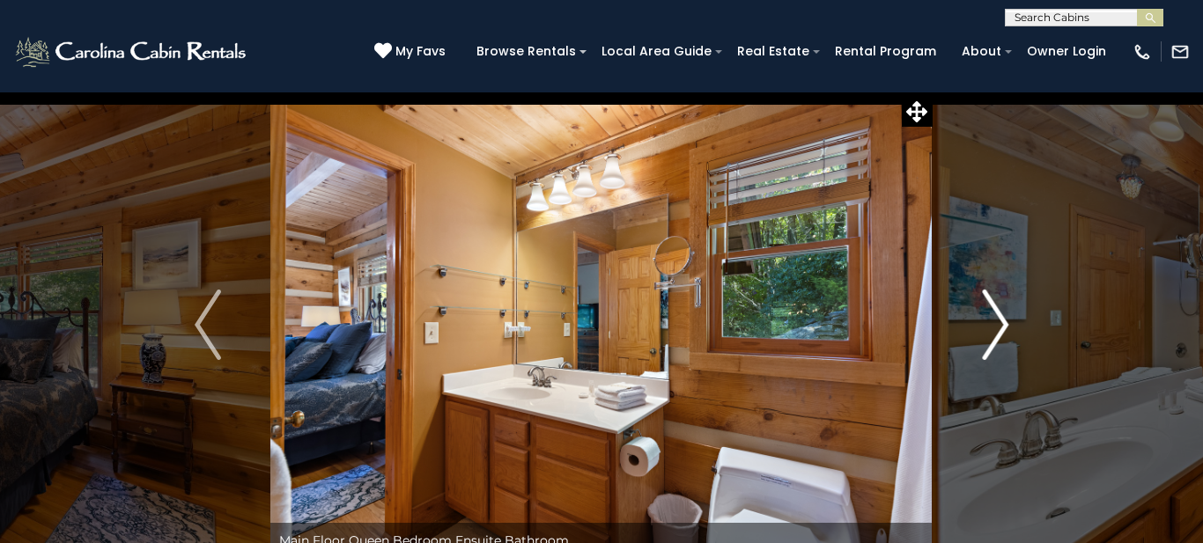
click at [998, 327] on img "Next" at bounding box center [995, 325] width 26 height 70
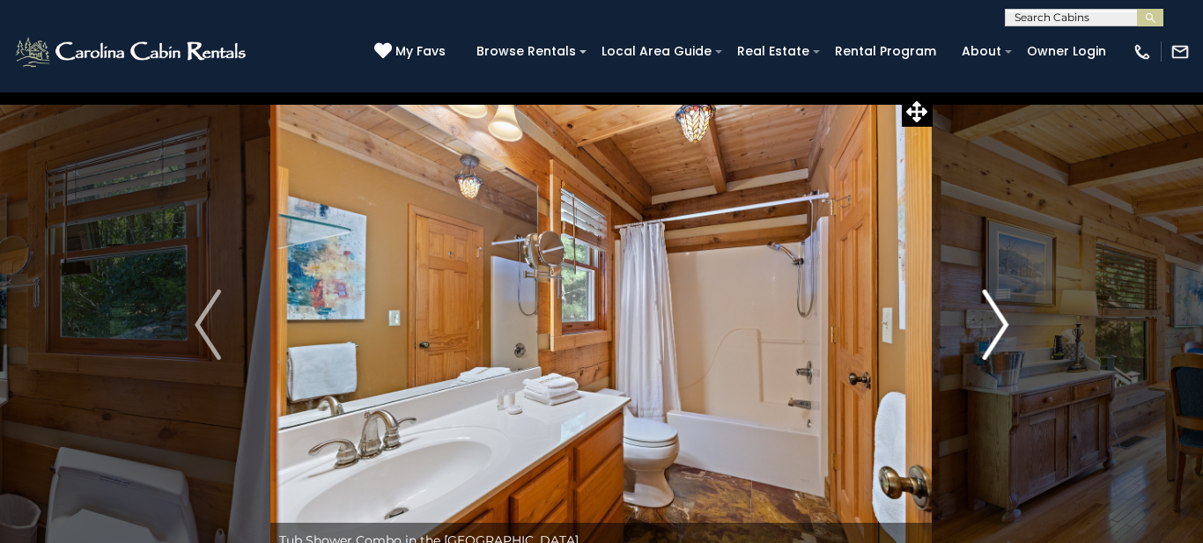
click at [998, 327] on img "Next" at bounding box center [995, 325] width 26 height 70
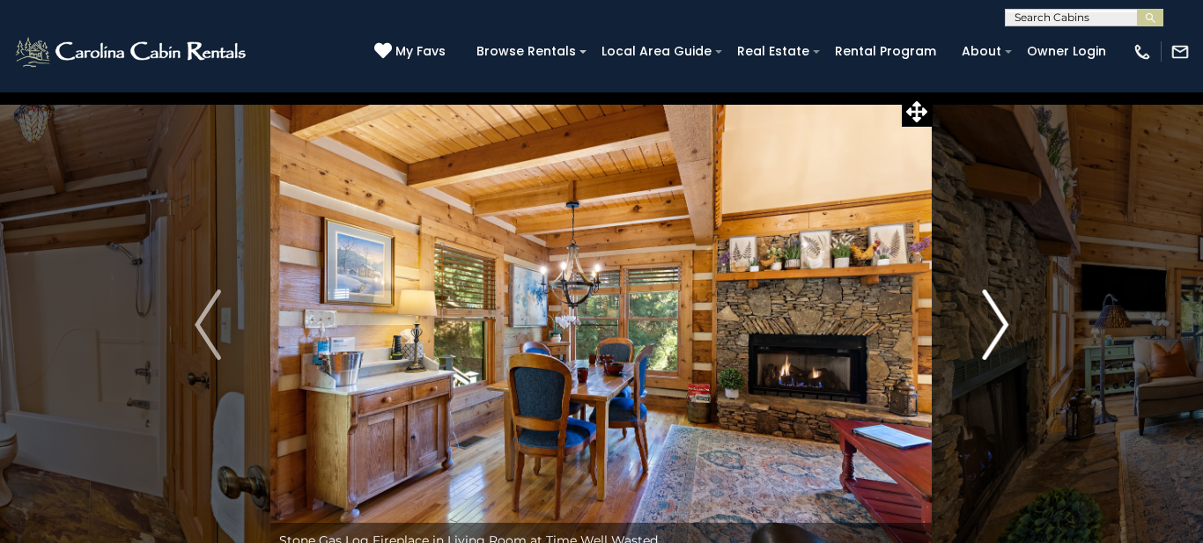
click at [998, 327] on img "Next" at bounding box center [995, 325] width 26 height 70
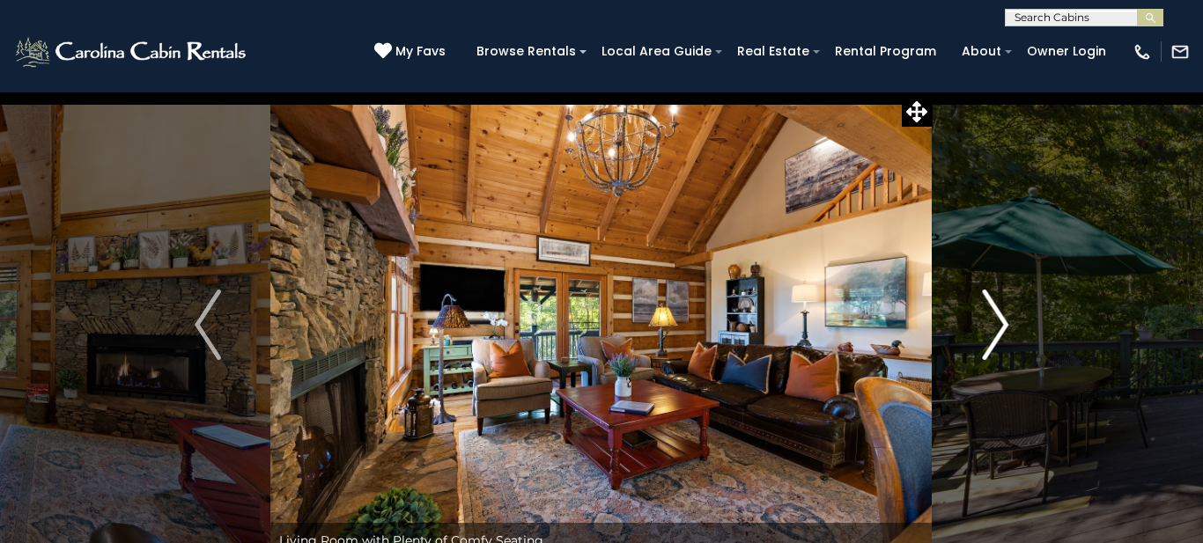
click at [998, 327] on img "Next" at bounding box center [995, 325] width 26 height 70
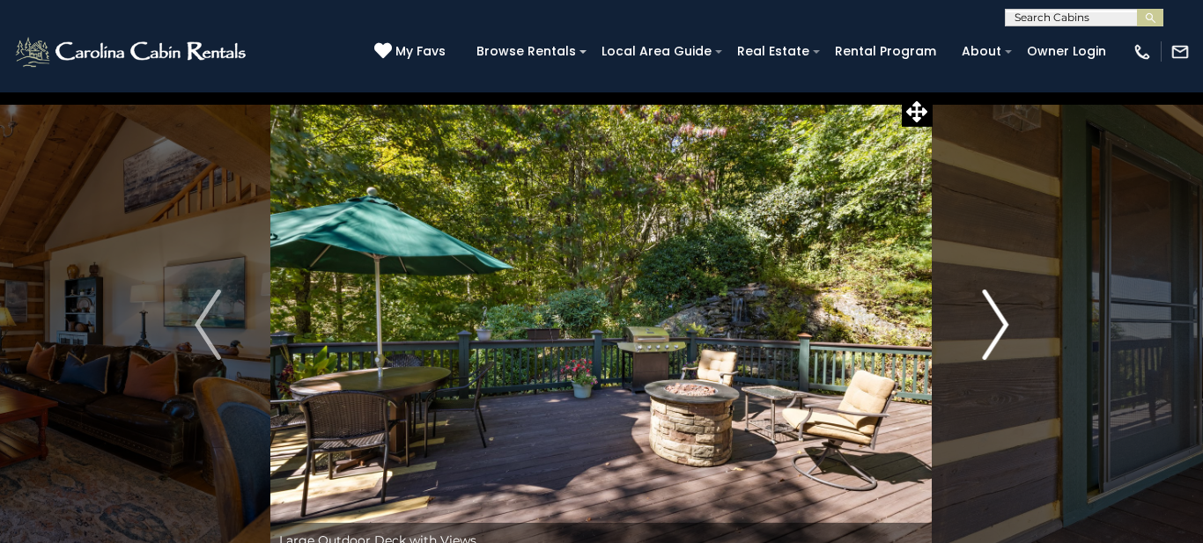
click at [998, 327] on img "Next" at bounding box center [995, 325] width 26 height 70
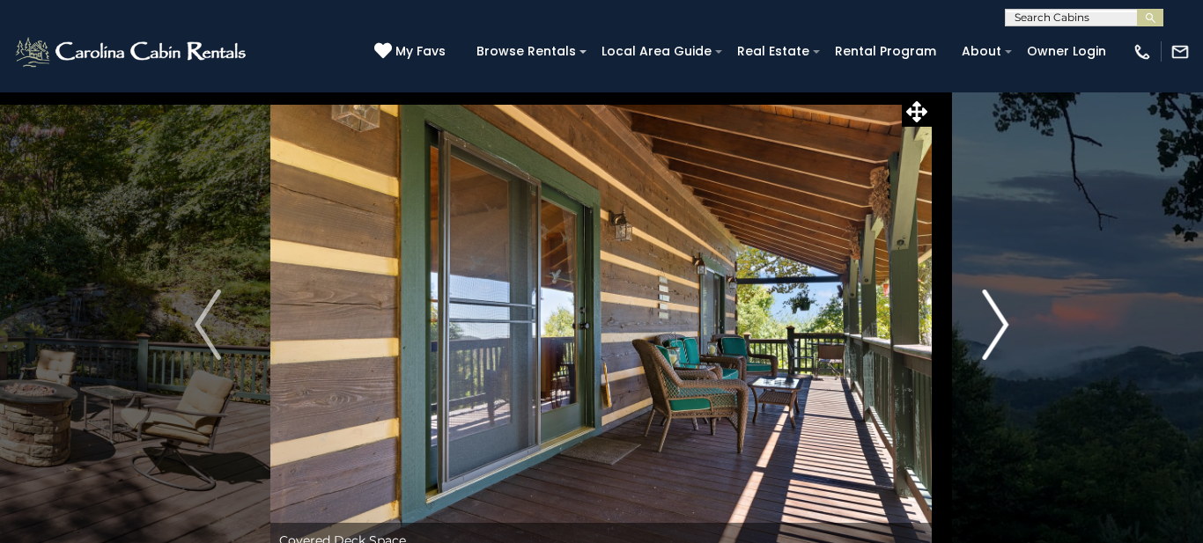
click at [998, 327] on img "Next" at bounding box center [995, 325] width 26 height 70
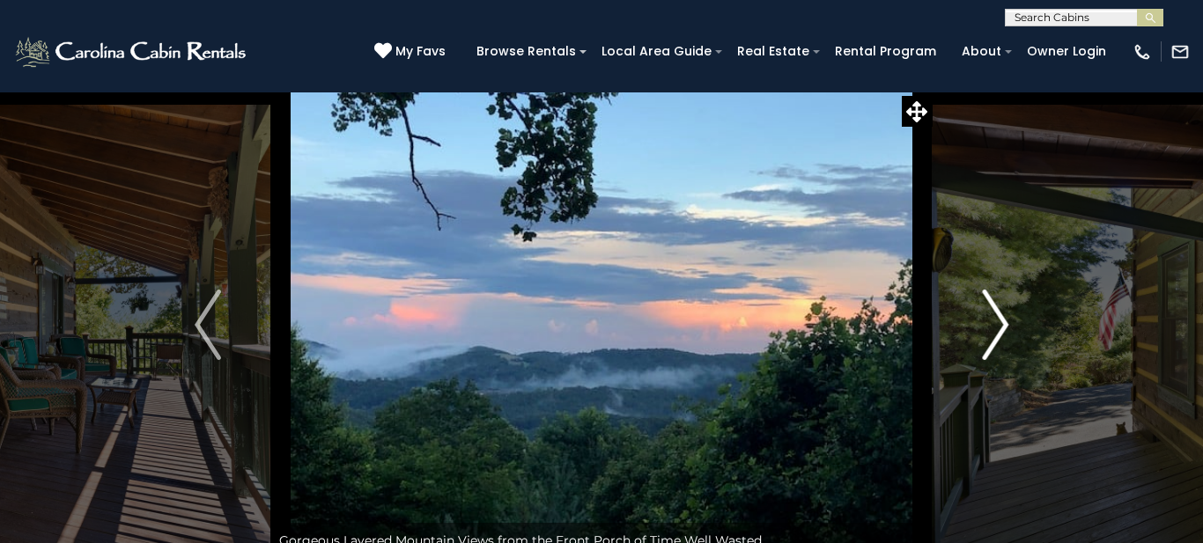
click at [998, 327] on img "Next" at bounding box center [995, 325] width 26 height 70
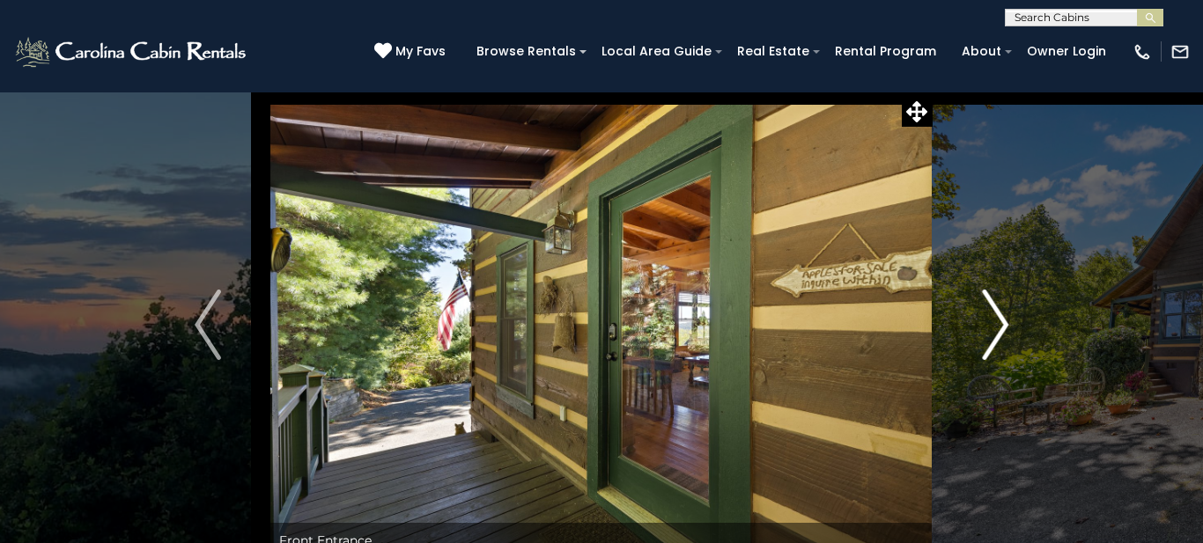
click at [998, 327] on img "Next" at bounding box center [995, 325] width 26 height 70
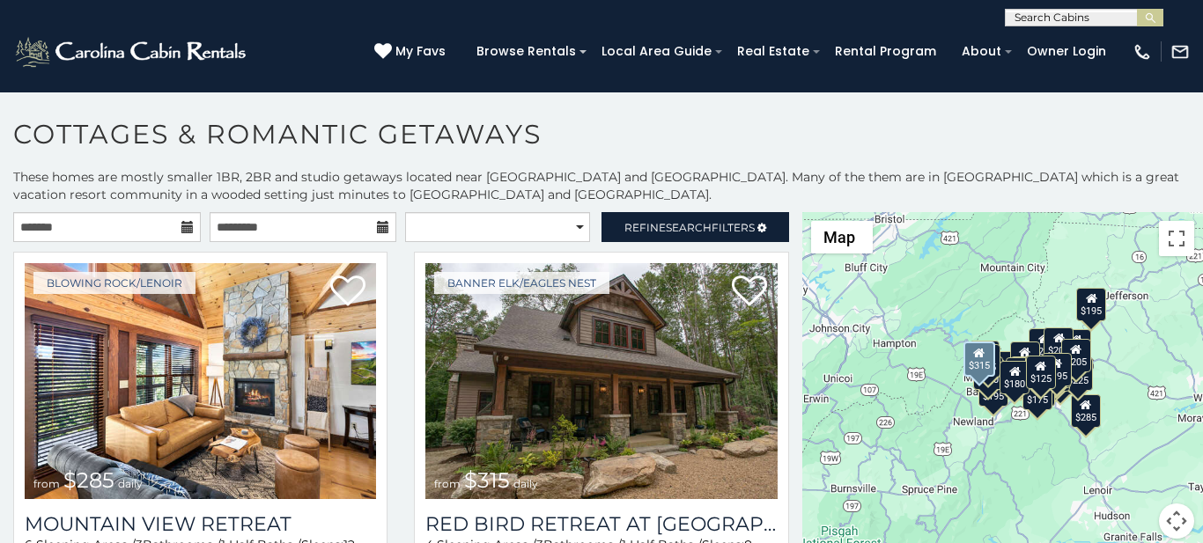
click at [786, 417] on div "Banner Elk/Eagles Nest from $315 daily Red Bird Retreat at [GEOGRAPHIC_DATA] 4 …" at bounding box center [601, 448] width 401 height 392
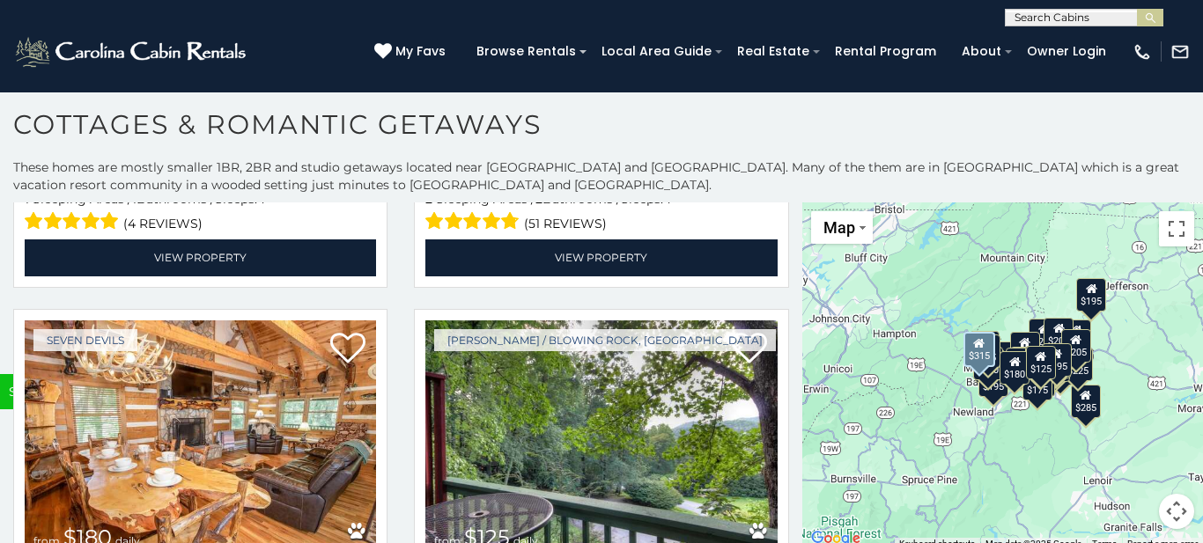
scroll to position [5566, 0]
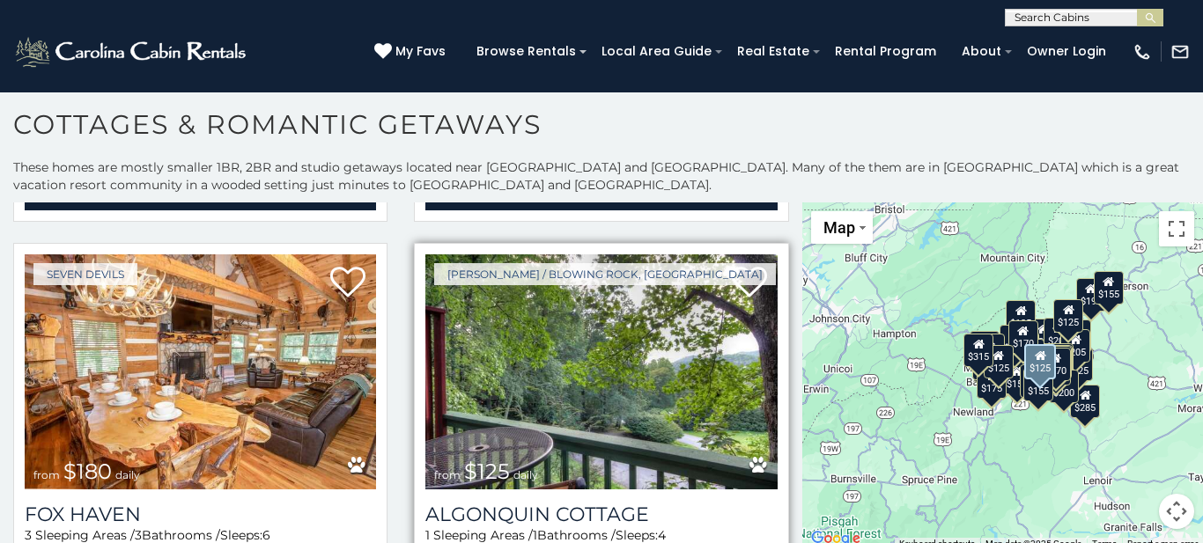
scroll to position [5595, 0]
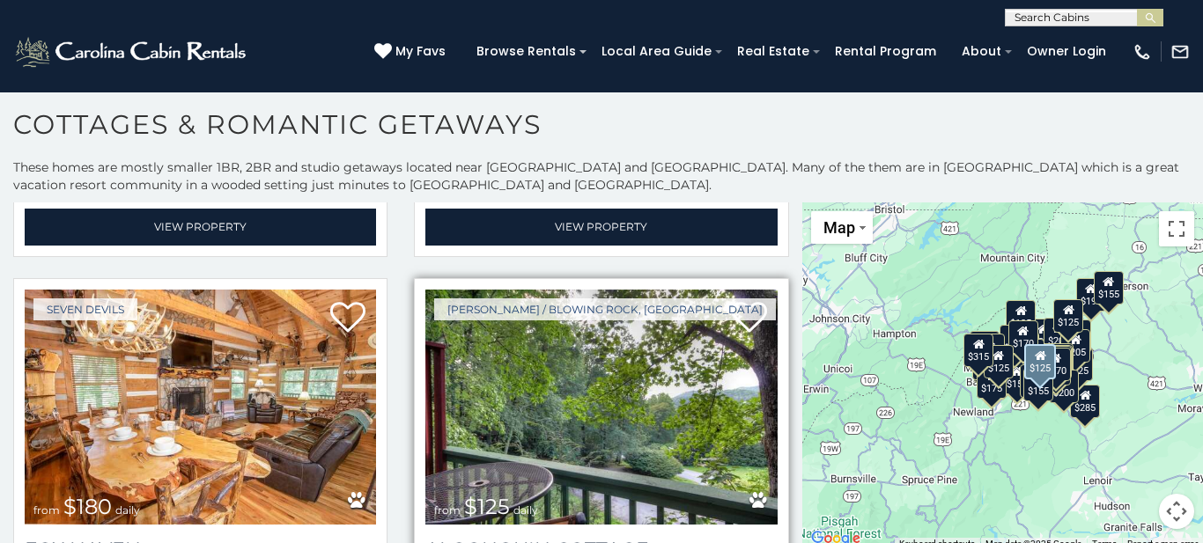
click at [624, 307] on img at bounding box center [600, 408] width 351 height 236
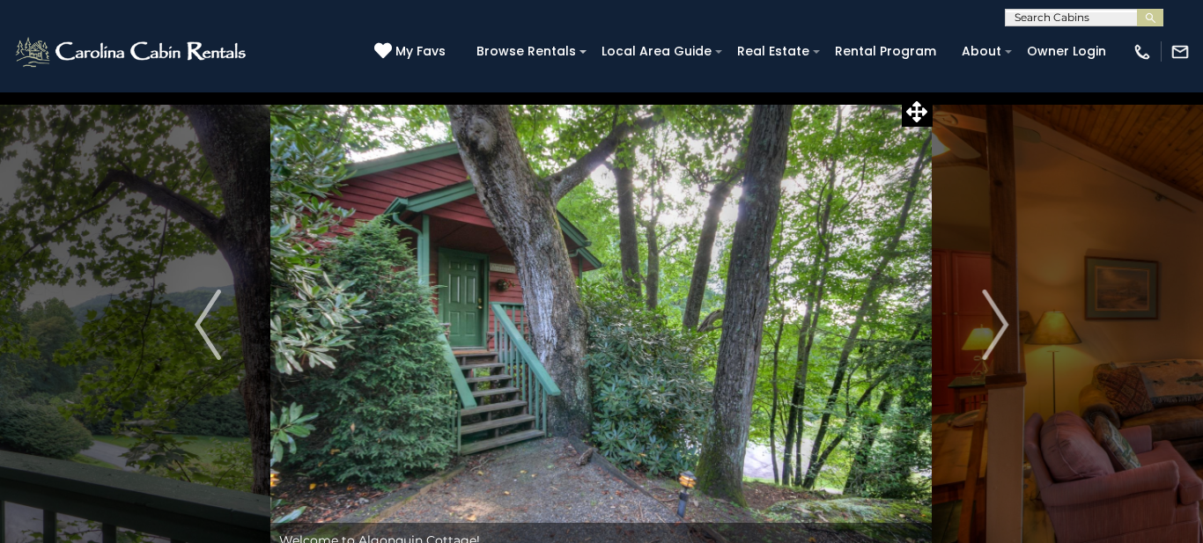
click at [999, 333] on img "Next" at bounding box center [995, 325] width 26 height 70
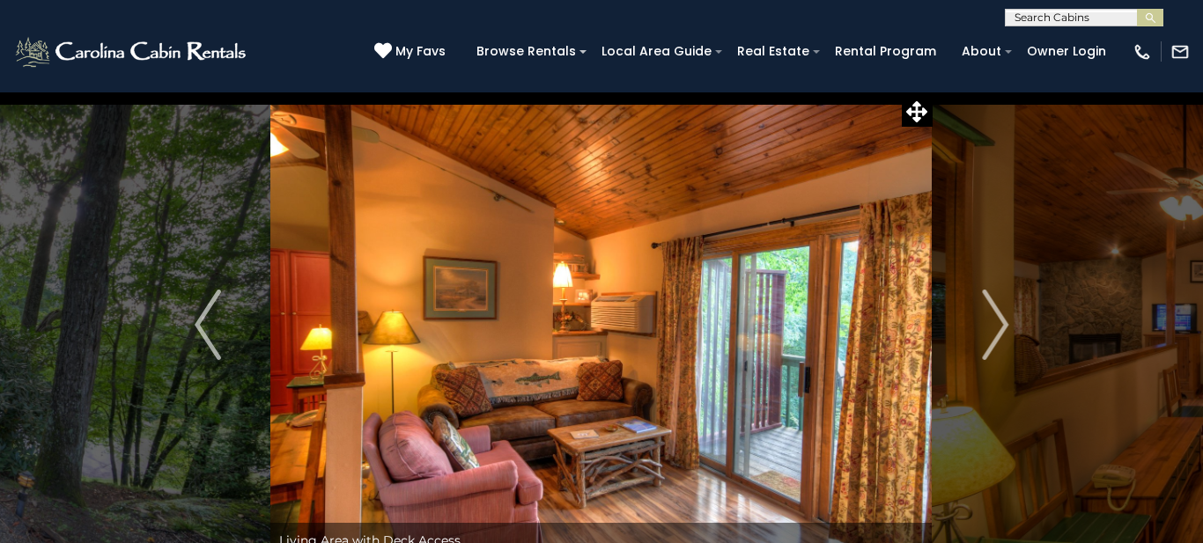
click at [999, 333] on img "Next" at bounding box center [995, 325] width 26 height 70
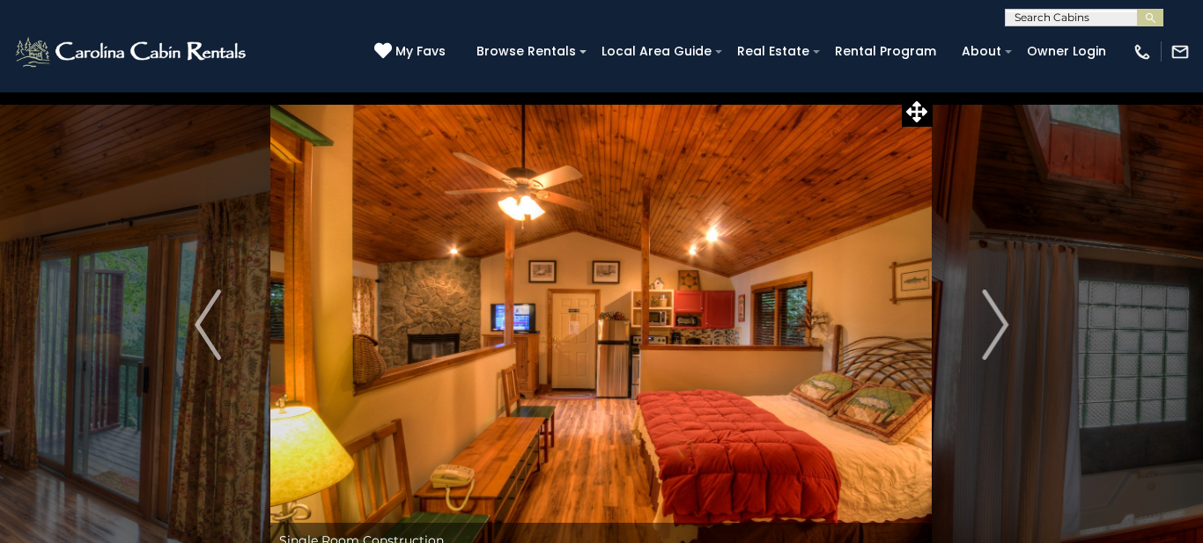
click at [999, 333] on img "Next" at bounding box center [995, 325] width 26 height 70
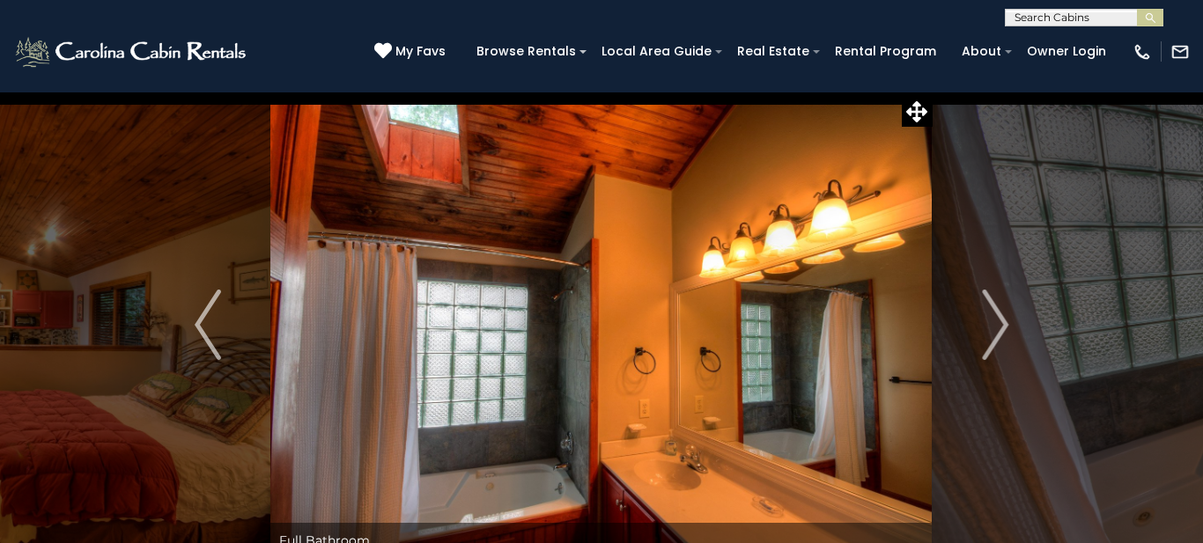
click at [999, 333] on img "Next" at bounding box center [995, 325] width 26 height 70
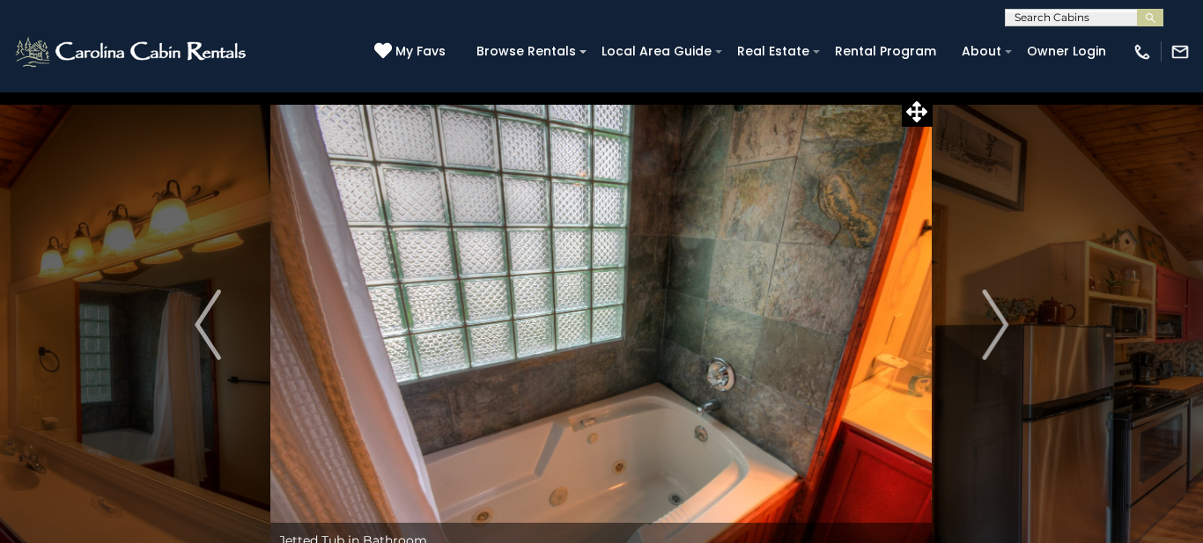
click at [999, 333] on img "Next" at bounding box center [995, 325] width 26 height 70
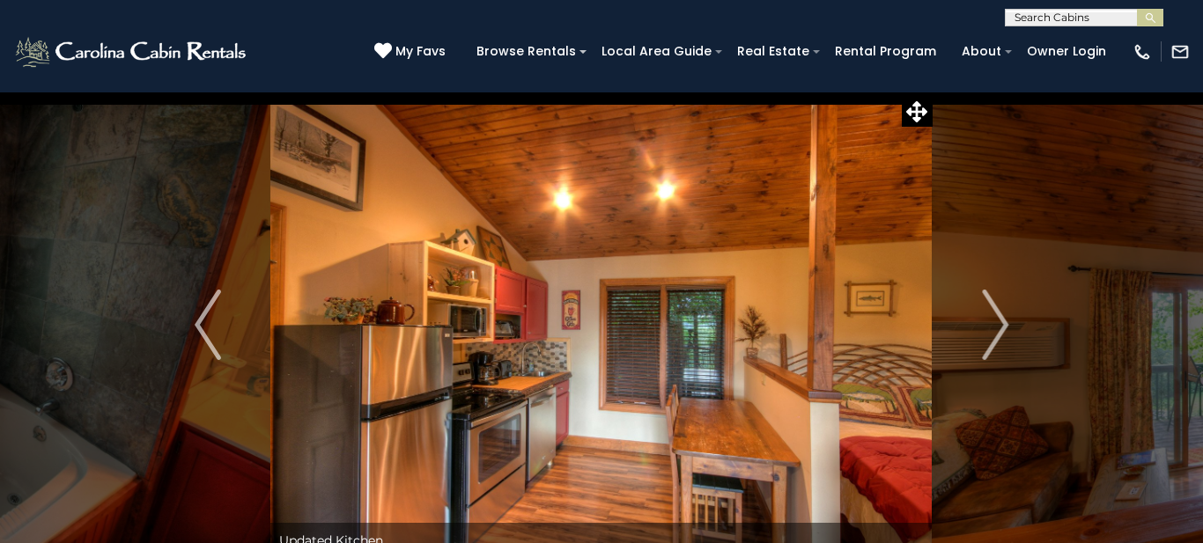
click at [999, 333] on img "Next" at bounding box center [995, 325] width 26 height 70
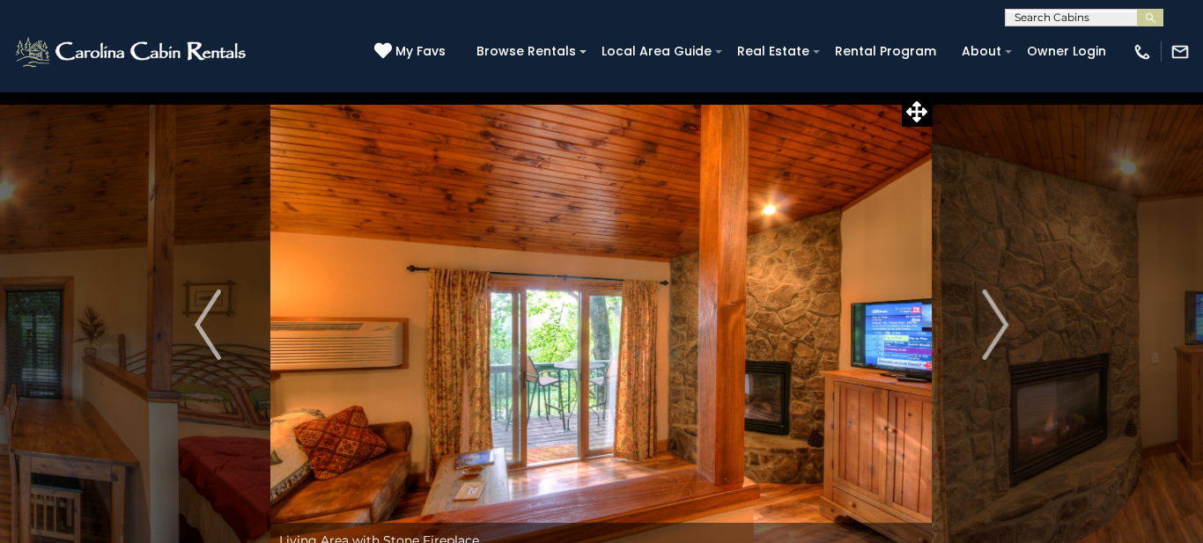
click at [999, 333] on img "Next" at bounding box center [995, 325] width 26 height 70
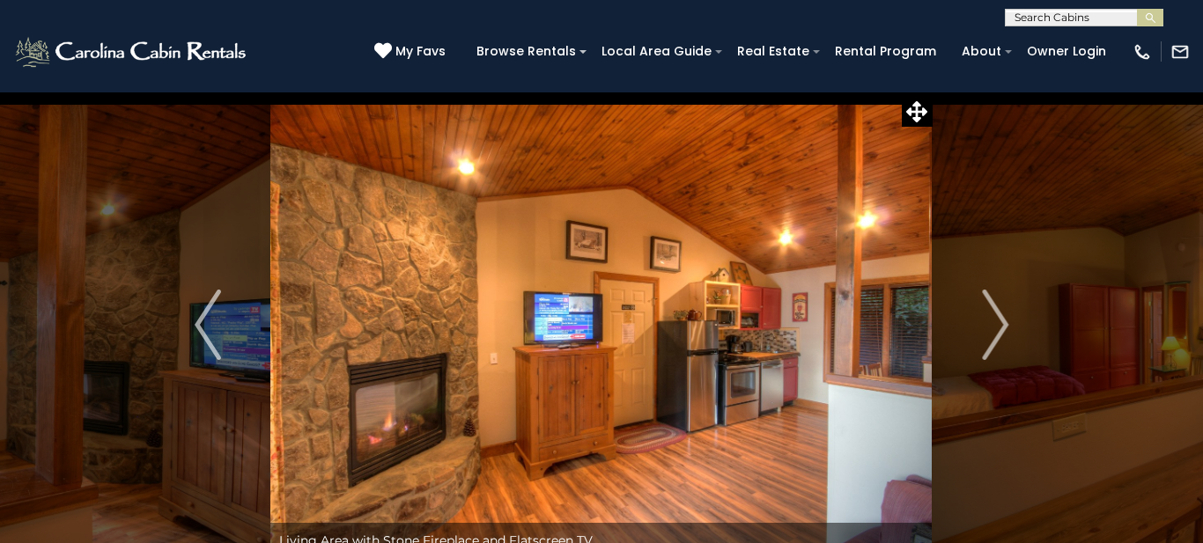
click at [999, 333] on img "Next" at bounding box center [995, 325] width 26 height 70
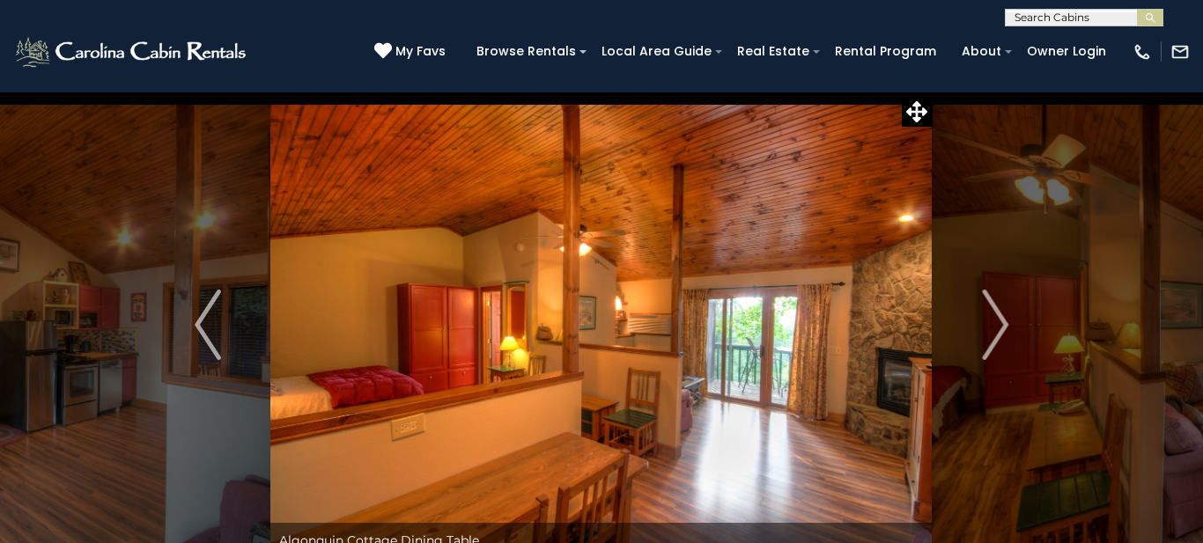
click at [999, 333] on img "Next" at bounding box center [995, 325] width 26 height 70
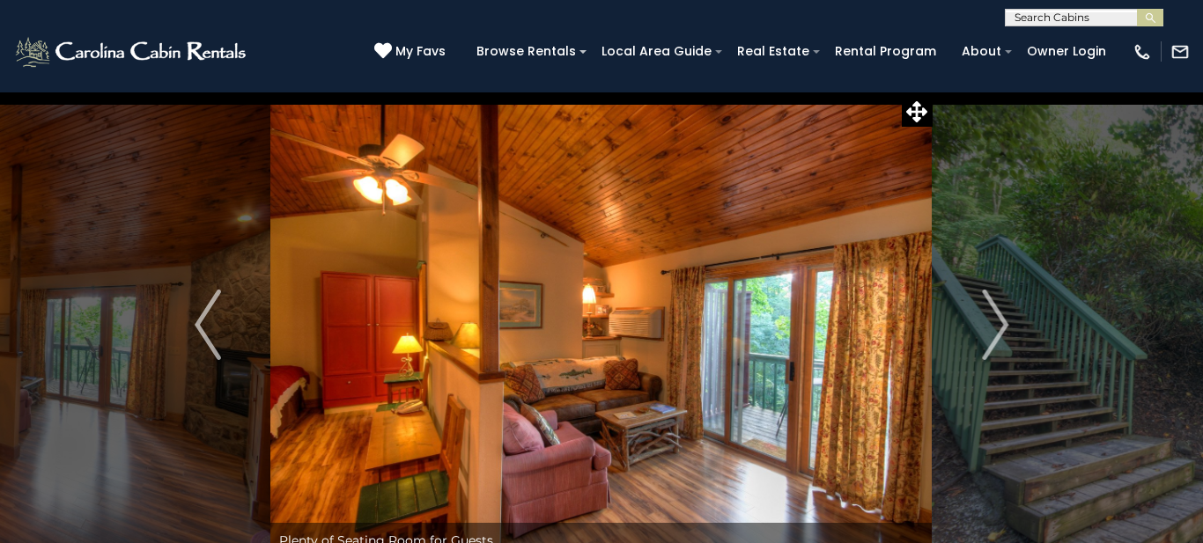
click at [999, 333] on img "Next" at bounding box center [995, 325] width 26 height 70
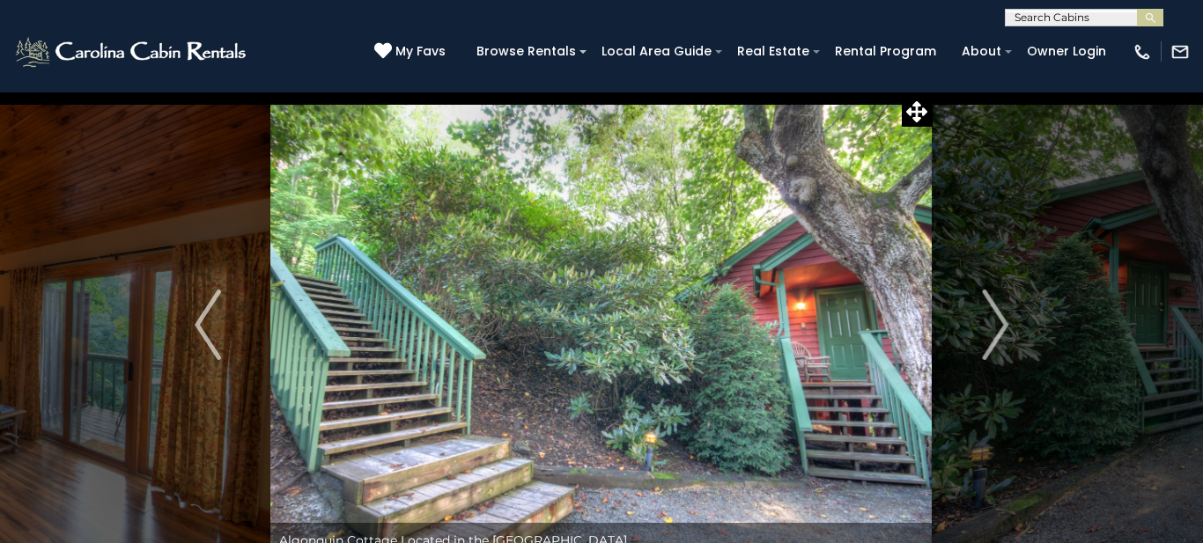
click at [999, 333] on img "Next" at bounding box center [995, 325] width 26 height 70
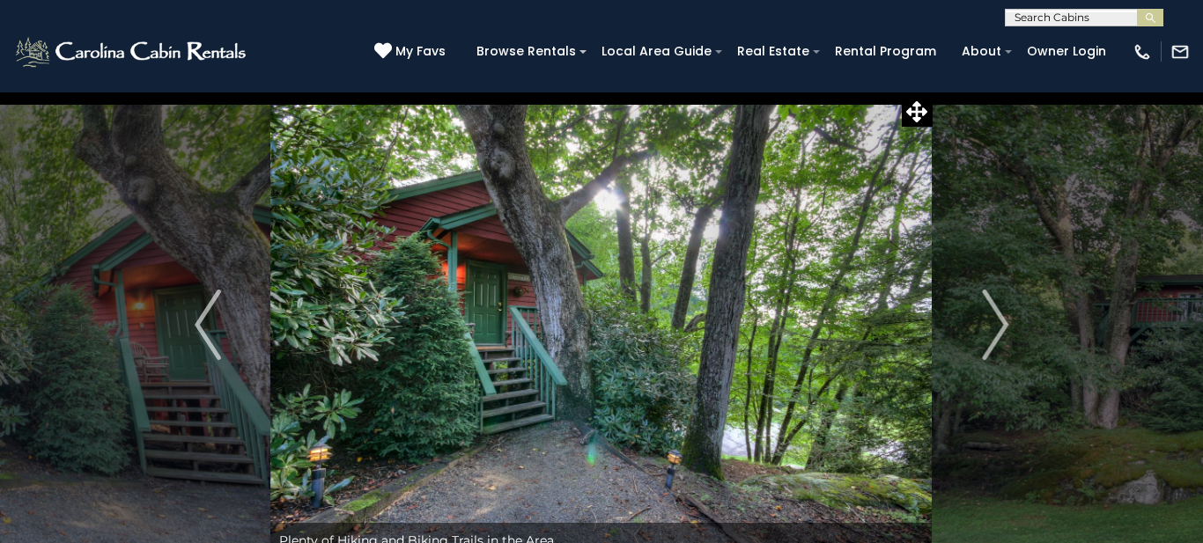
click at [999, 333] on img "Next" at bounding box center [995, 325] width 26 height 70
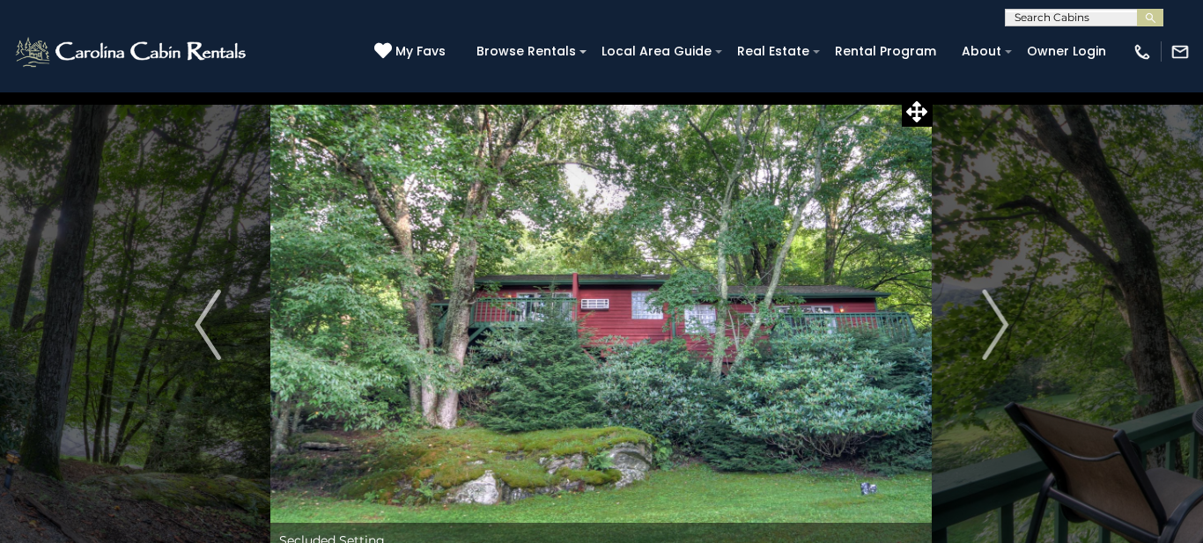
click at [999, 333] on img "Next" at bounding box center [995, 325] width 26 height 70
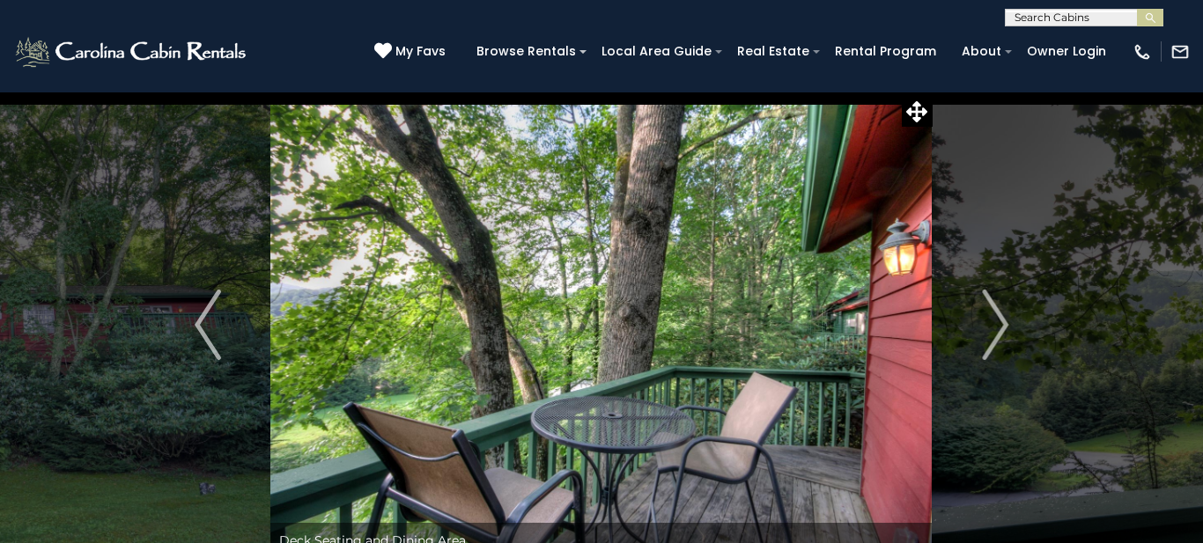
click at [999, 333] on img "Next" at bounding box center [995, 325] width 26 height 70
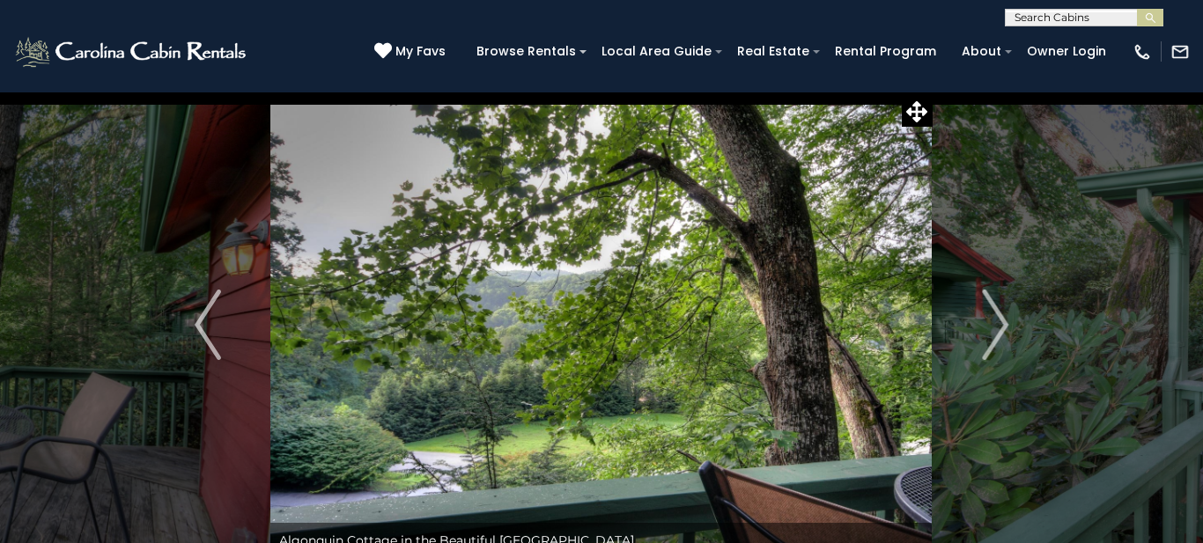
click at [999, 333] on img "Next" at bounding box center [995, 325] width 26 height 70
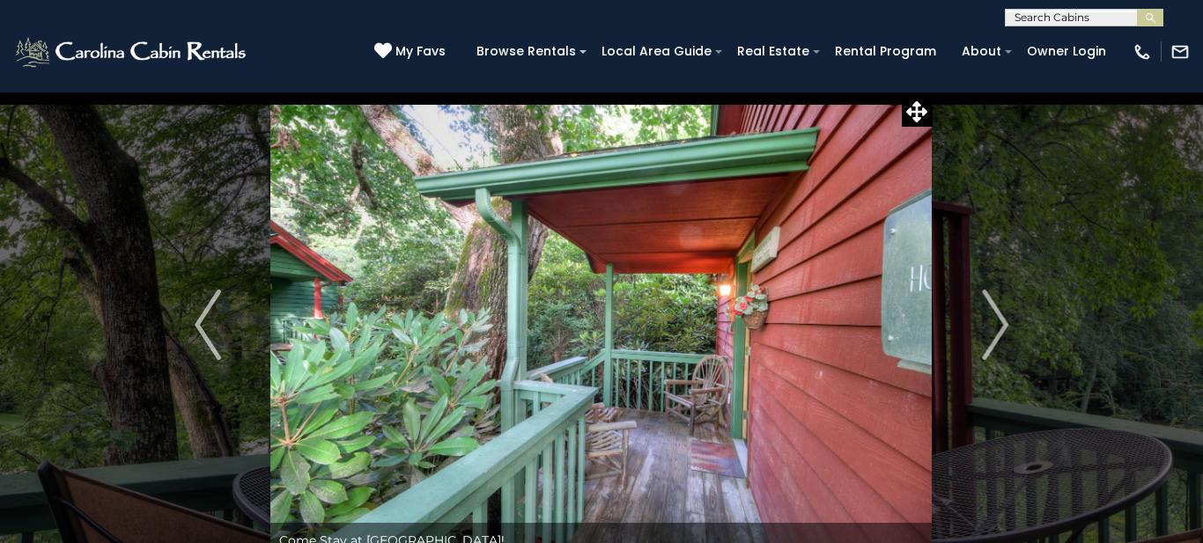
click at [999, 333] on img "Next" at bounding box center [995, 325] width 26 height 70
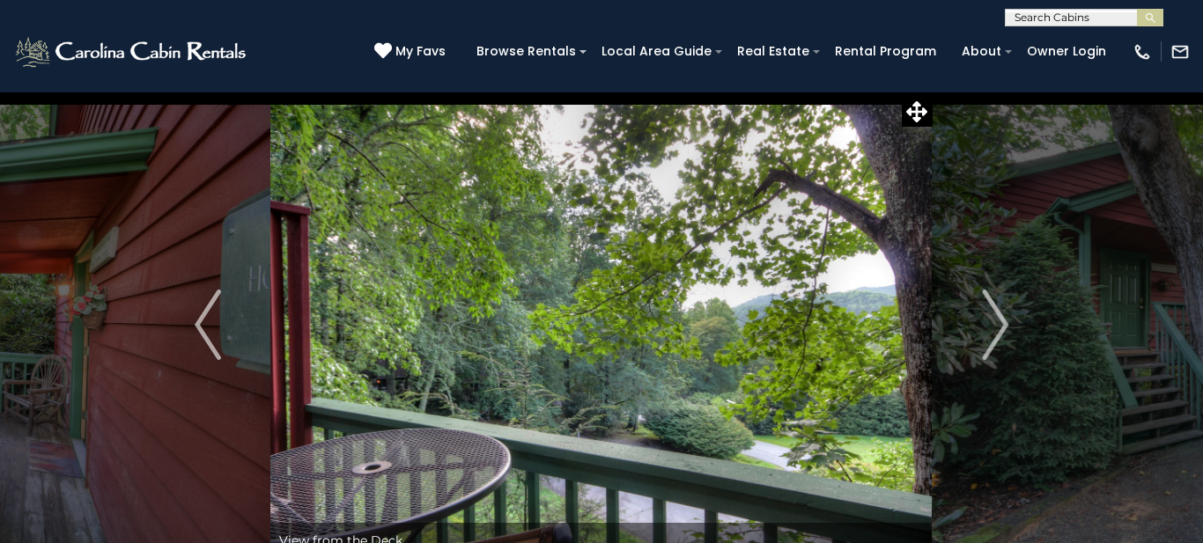
click at [999, 333] on img "Next" at bounding box center [995, 325] width 26 height 70
